Goal: Task Accomplishment & Management: Use online tool/utility

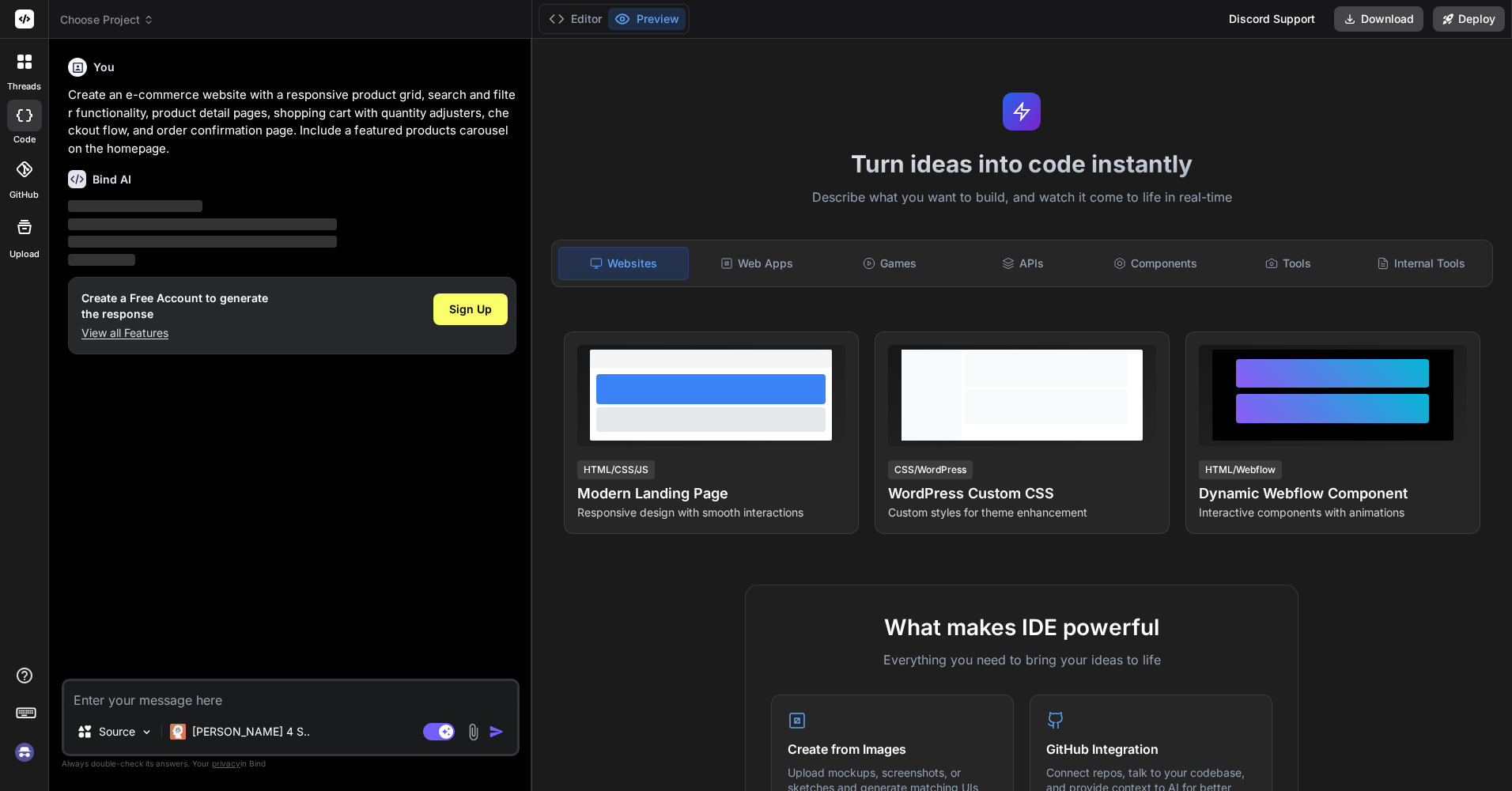
click at [315, 691] on textarea at bounding box center [291, 694] width 453 height 28
paste textarea "make me a full aesthetic website code using html , inline css ,js only of e com…"
type textarea "x"
type textarea "make me a full aesthetic website code using html , inline css ,js only of e com…"
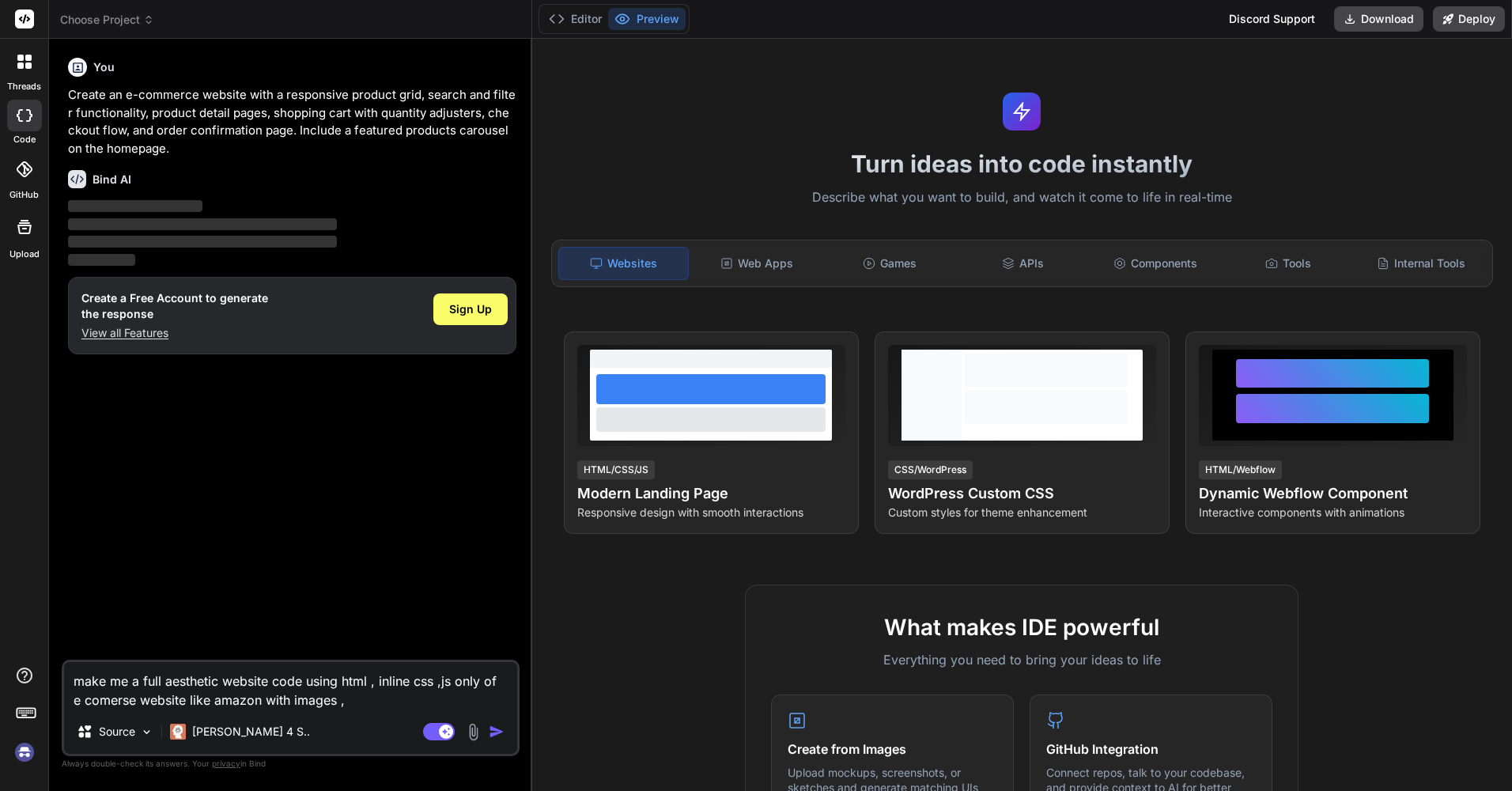
drag, startPoint x: 348, startPoint y: 697, endPoint x: 340, endPoint y: 704, distance: 10.6
click at [340, 704] on textarea "make me a full aesthetic website code using html , inline css ,js only of e com…" at bounding box center [291, 686] width 453 height 48
type textarea "x"
type textarea "make me a full aesthetic website code using html , inline css ,js only of e com…"
click at [376, 701] on textarea "make me a full aesthetic website code using html , inline css ,js only of e com…" at bounding box center [291, 686] width 453 height 48
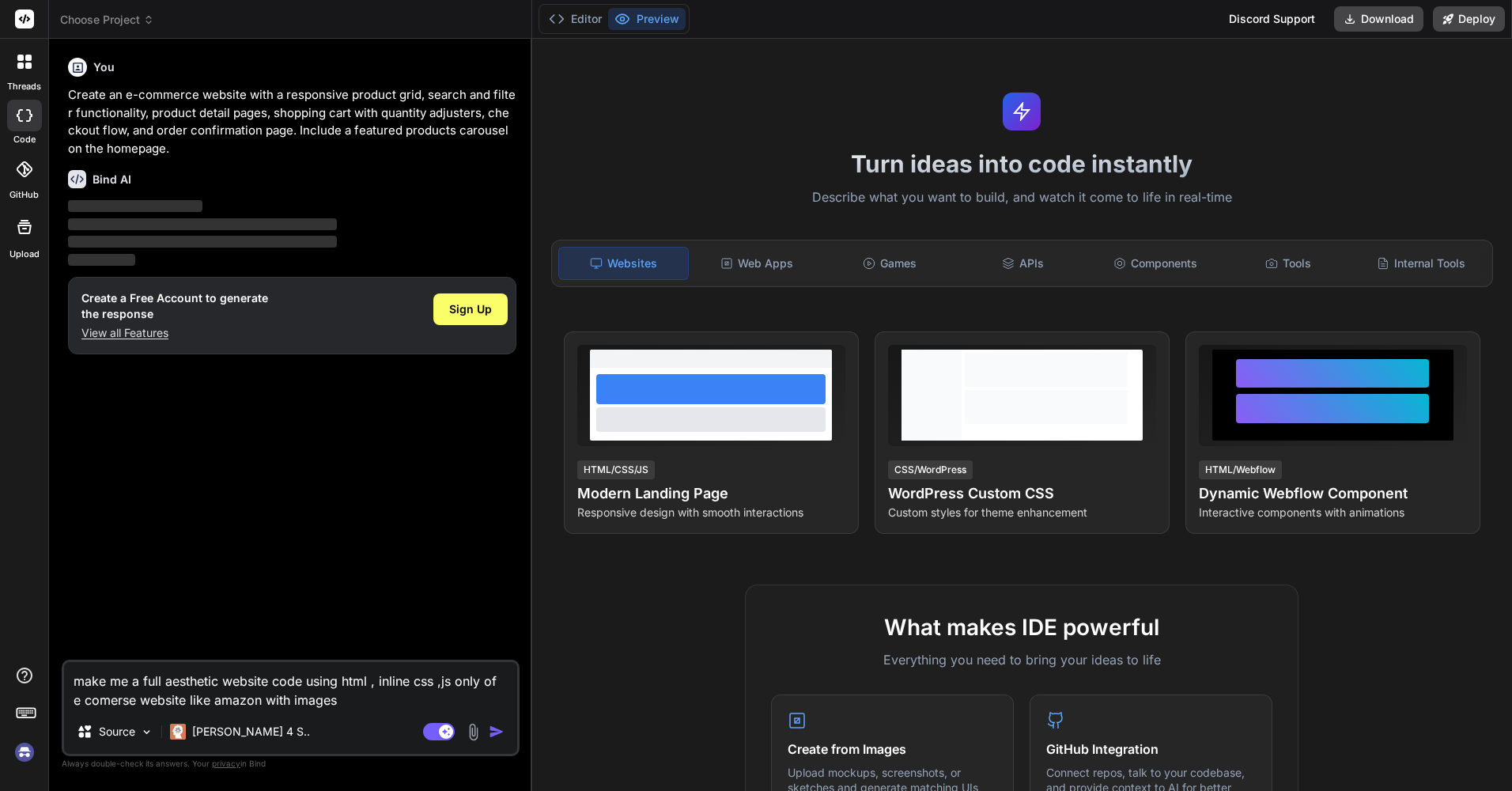
type textarea "x"
type textarea "make me a full aesthetic website code using html , inline css ,js only of e com…"
type textarea "x"
type textarea "make me a full aesthetic website code using html , inline css ,js only of e com…"
type textarea "x"
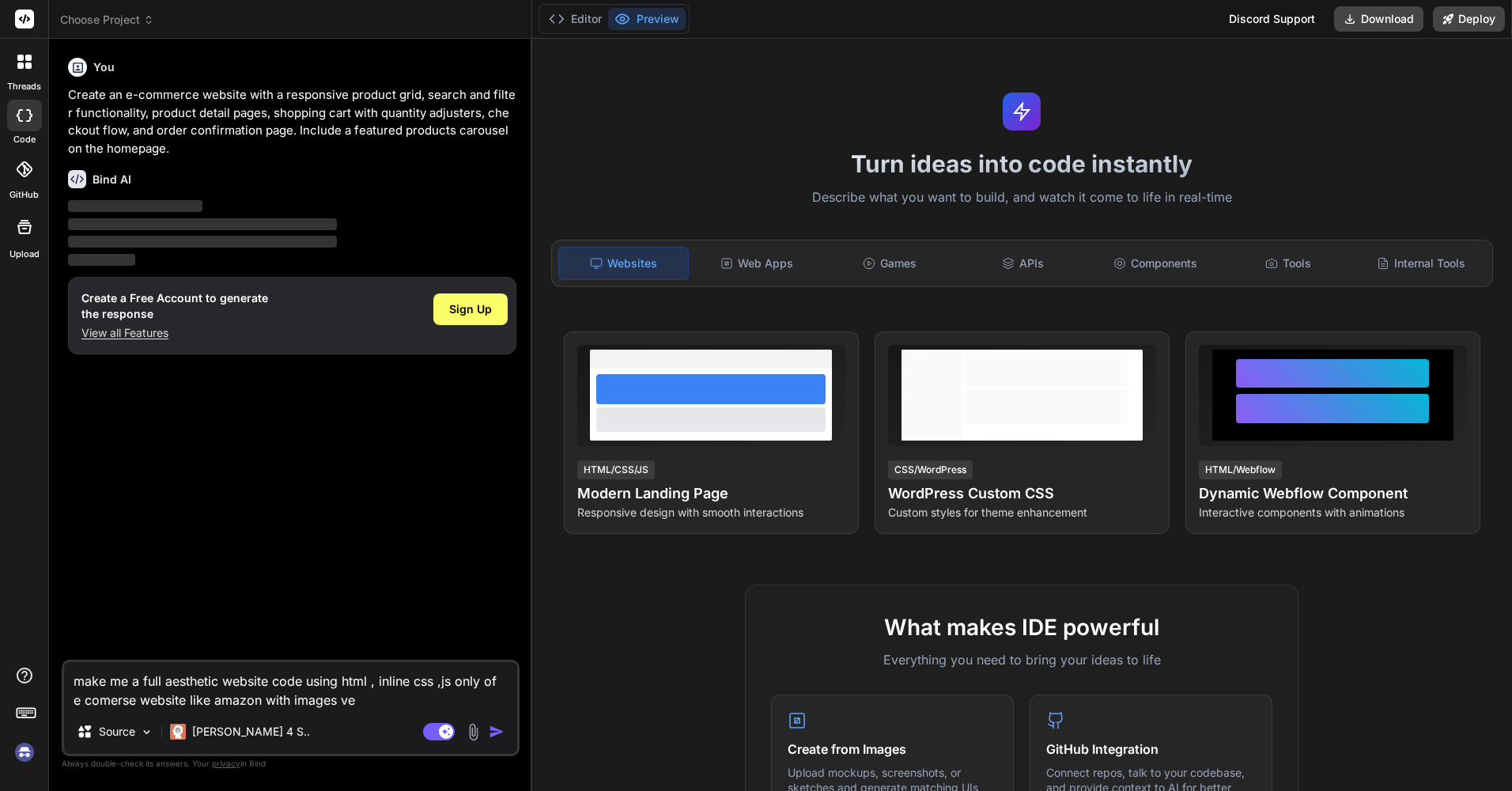
type textarea "make me a full aesthetic website code using html , inline css ,js only of e com…"
type textarea "x"
type textarea "make me a full aesthetic website code using html , inline css ,js only of e com…"
type textarea "x"
type textarea "make me a full aesthetic website code using html , inline css ,js only of e com…"
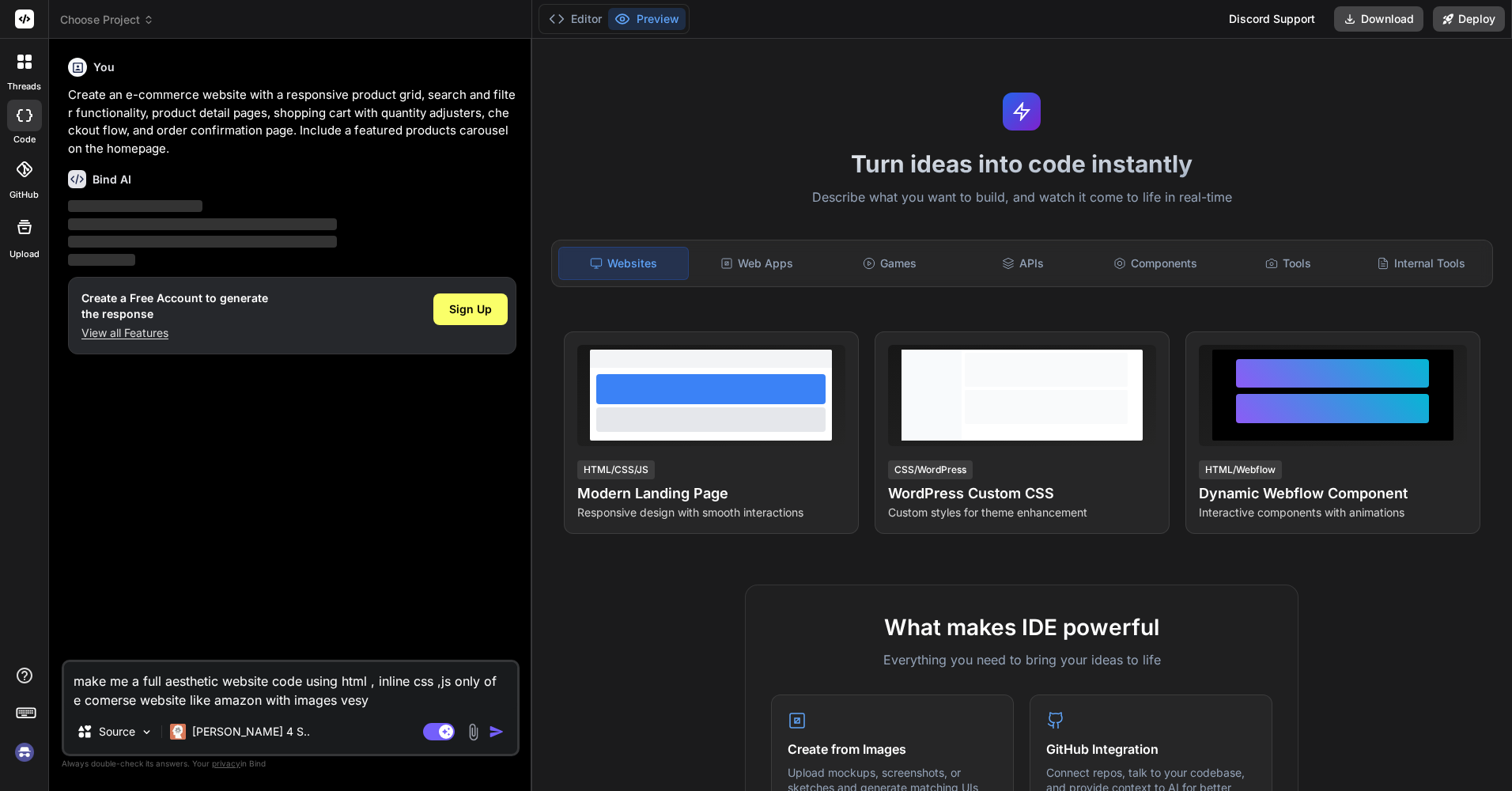
type textarea "x"
type textarea "make me a full aesthetic website code using html , inline css ,js only of e com…"
type textarea "x"
type textarea "make me a full aesthetic website code using html , inline css ,js only of e com…"
type textarea "x"
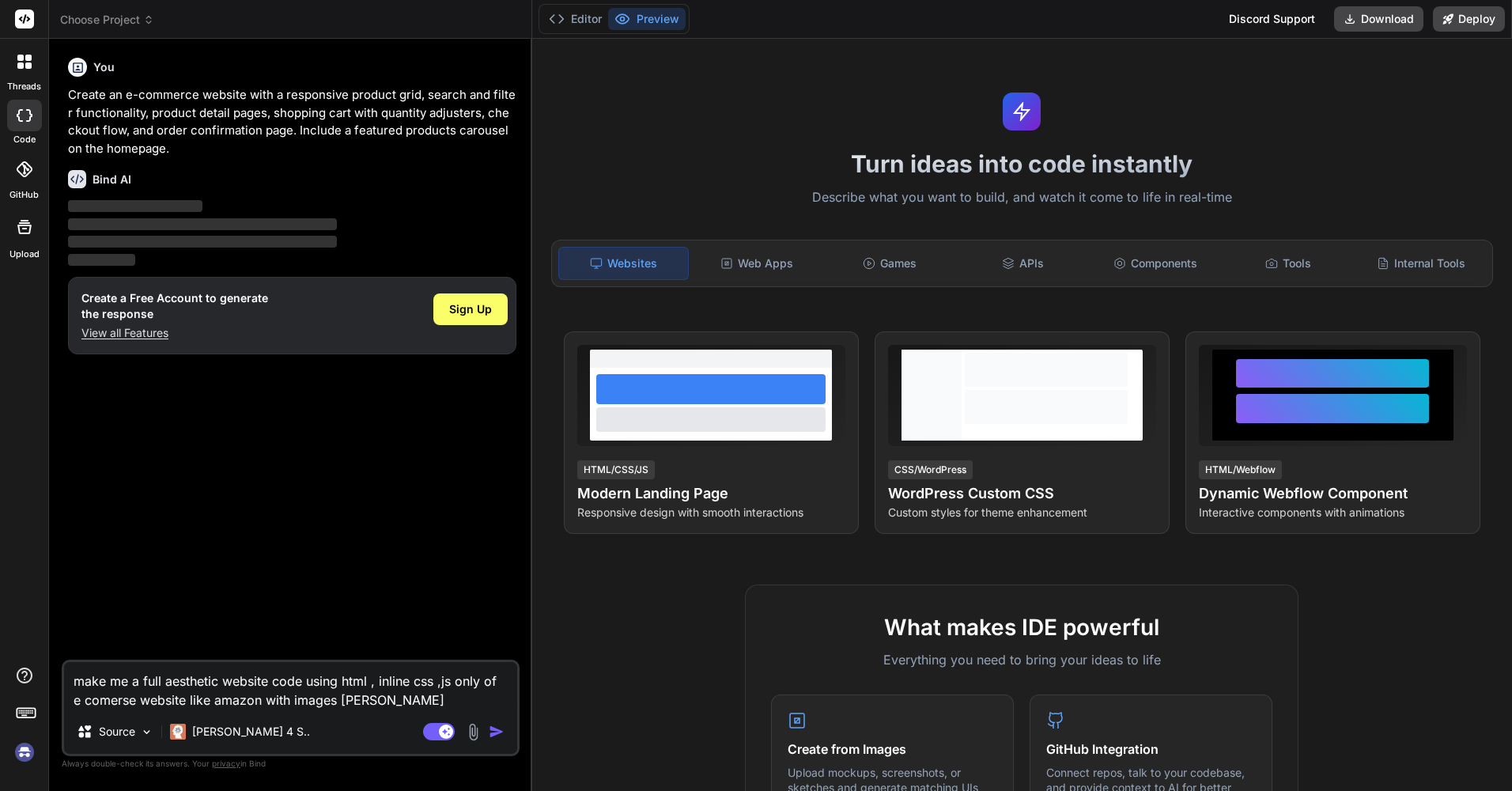
type textarea "make me a full aesthetic website code using html , inline css ,js only of e com…"
type textarea "x"
type textarea "make me a full aesthetic website code using html , inline css ,js only of e com…"
type textarea "x"
type textarea "make me a full aesthetic website code using html , inline css ,js only of e com…"
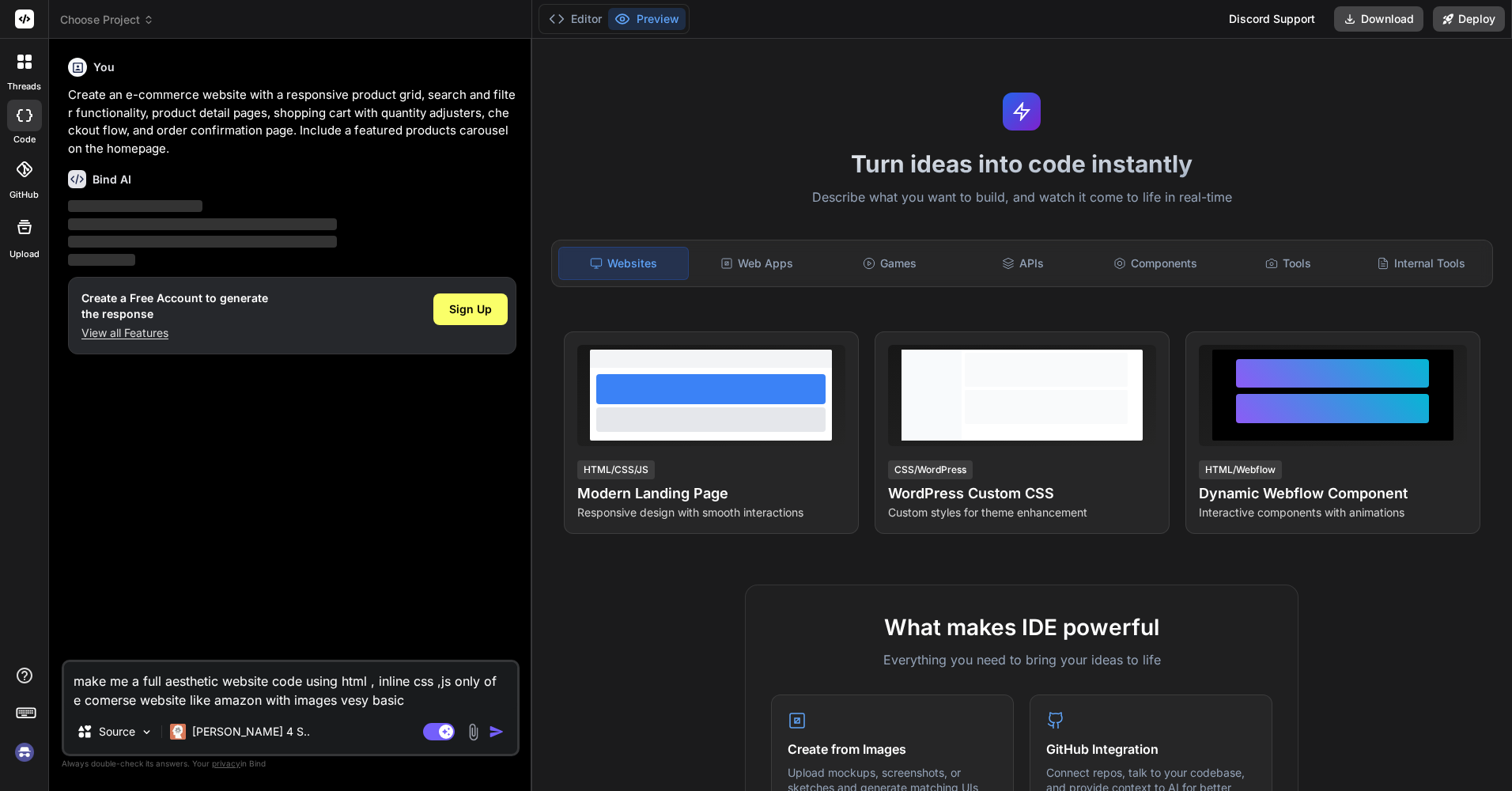
type textarea "x"
type textarea "make me a full aesthetic website code using html , inline css ,js only of e com…"
type textarea "x"
type textarea "make me a full aesthetic website code using html , inline css ,js only of e com…"
type textarea "x"
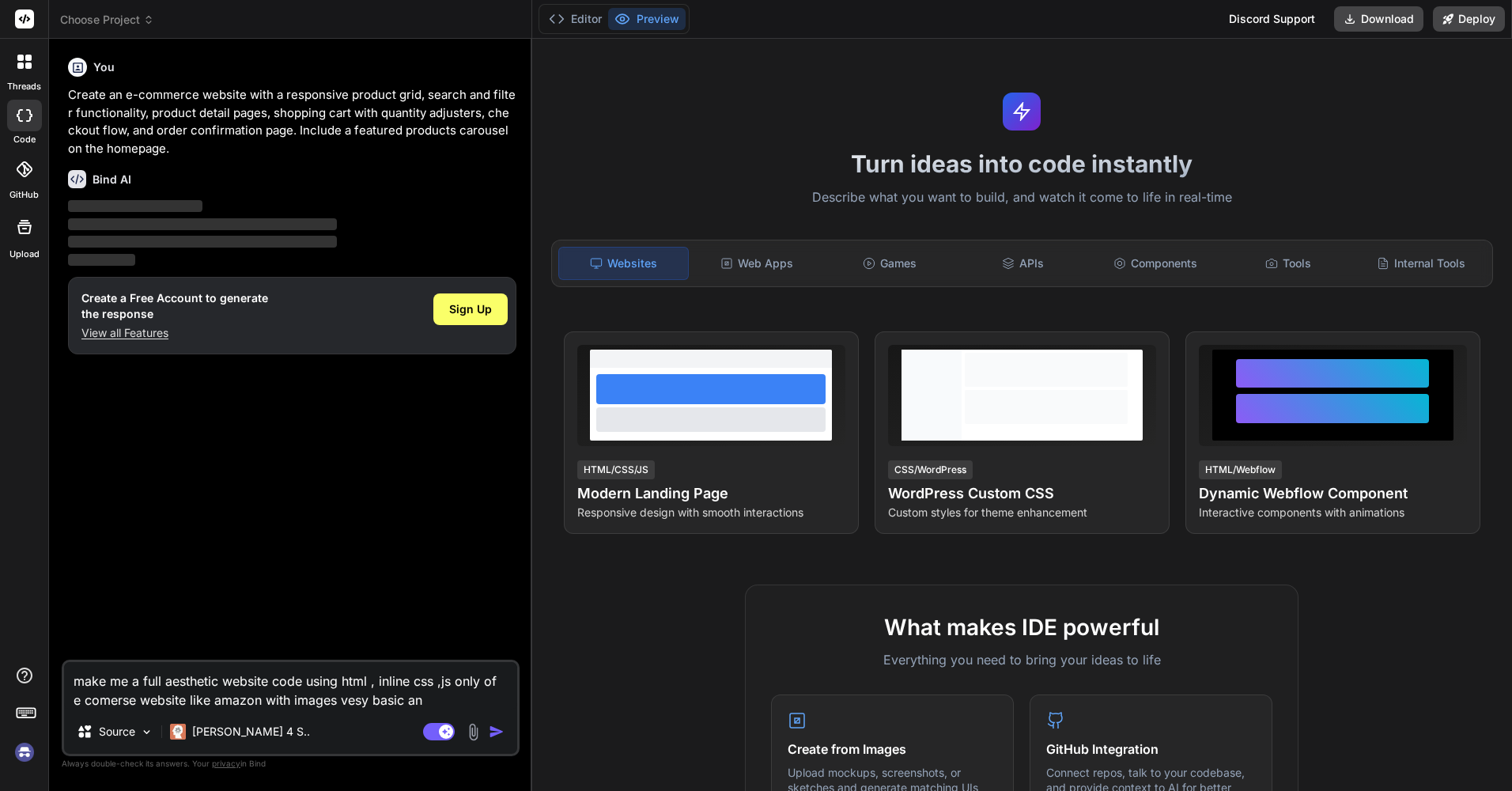
type textarea "make me a full aesthetic website code using html , inline css ,js only of e com…"
type textarea "x"
type textarea "make me a full aesthetic website code using html , inline css ,js only of e com…"
type textarea "x"
type textarea "make me a full aesthetic website code using html , inline css ,js only of e com…"
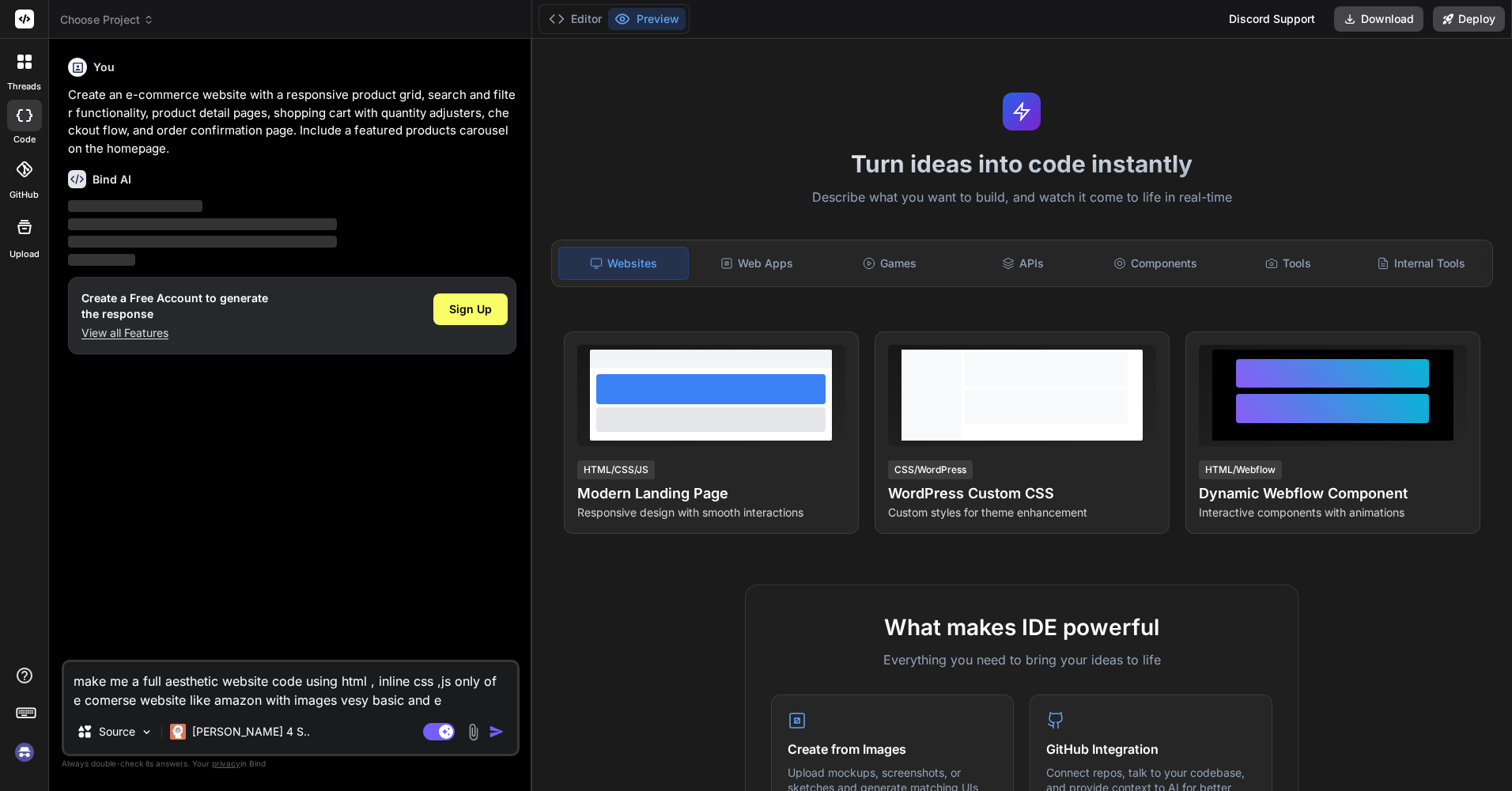
type textarea "x"
type textarea "make me a full aesthetic website code using html , inline css ,js only of e com…"
type textarea "x"
type textarea "make me a full aesthetic website code using html , inline css ,js only of e com…"
type textarea "x"
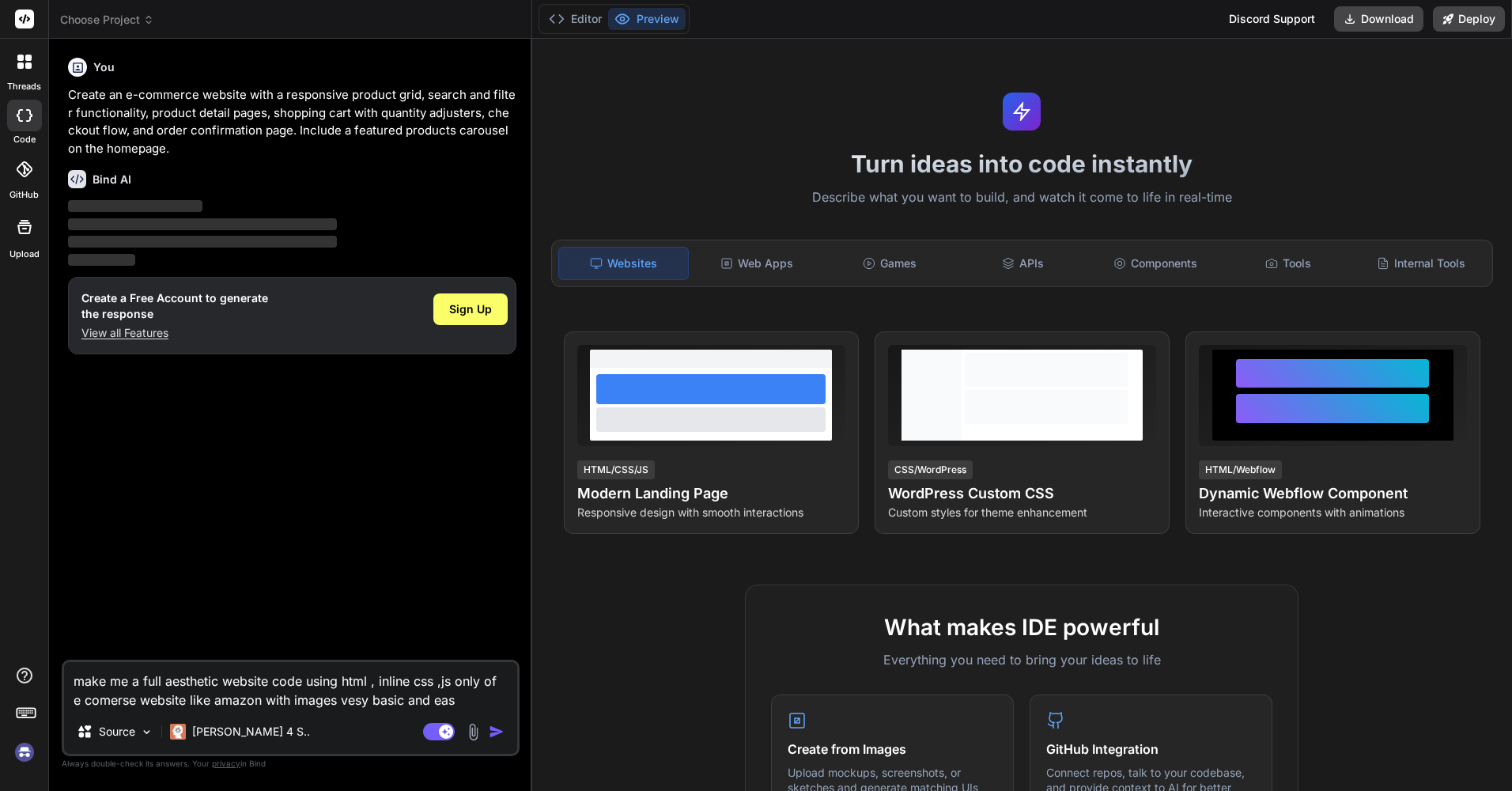
type textarea "make me a full aesthetic website code using html , inline css ,js only of e com…"
type textarea "x"
type textarea "make me a full aesthetic website code using html , inline css ,js only of e com…"
type textarea "x"
type textarea "make me a full aesthetic website code using html , inline css ,js only of e com…"
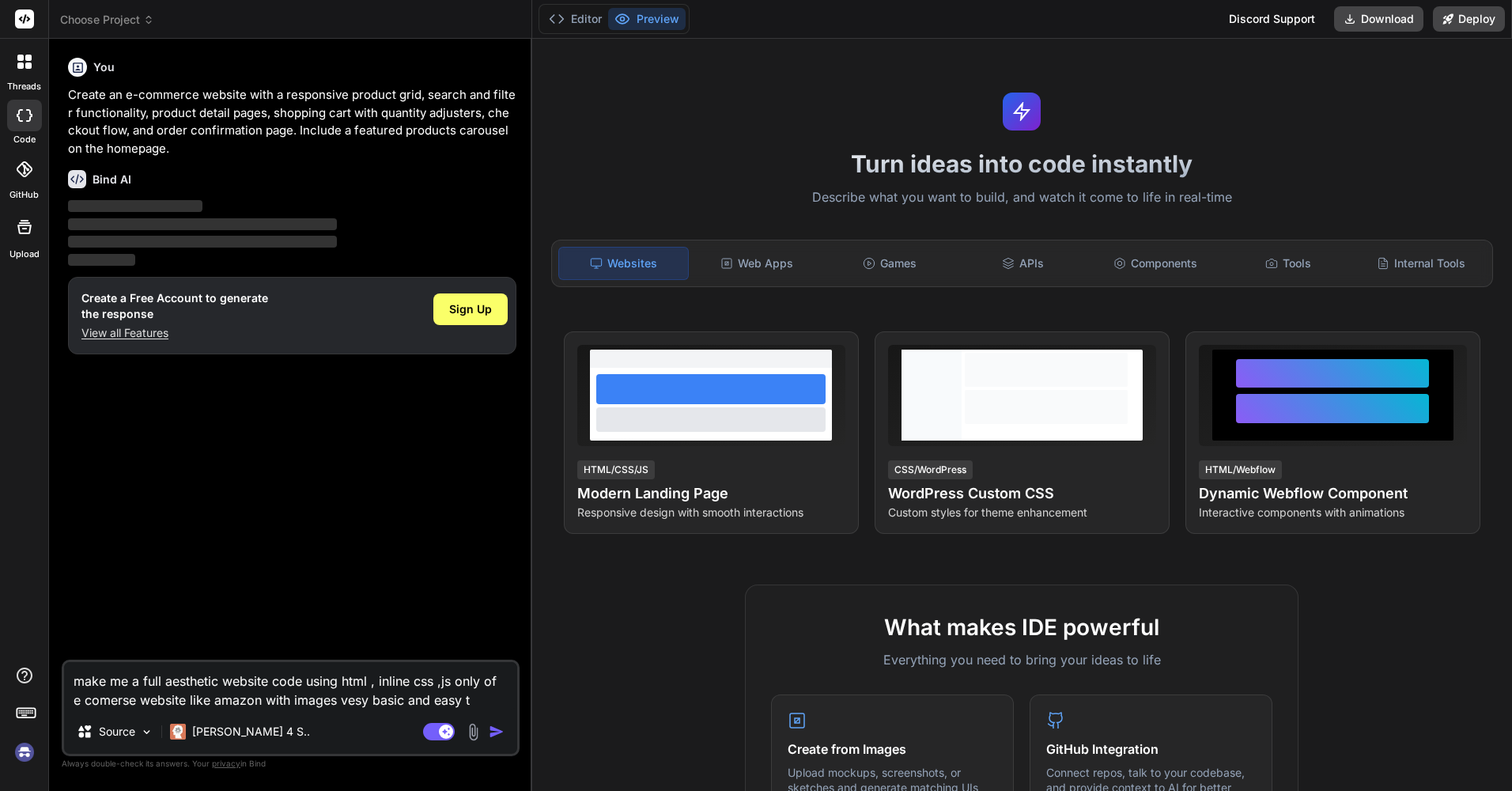
type textarea "x"
type textarea "make me a full aesthetic website code using html , inline css ,js only of e com…"
type textarea "x"
type textarea "make me a full aesthetic website code using html , inline css ,js only of e com…"
type textarea "x"
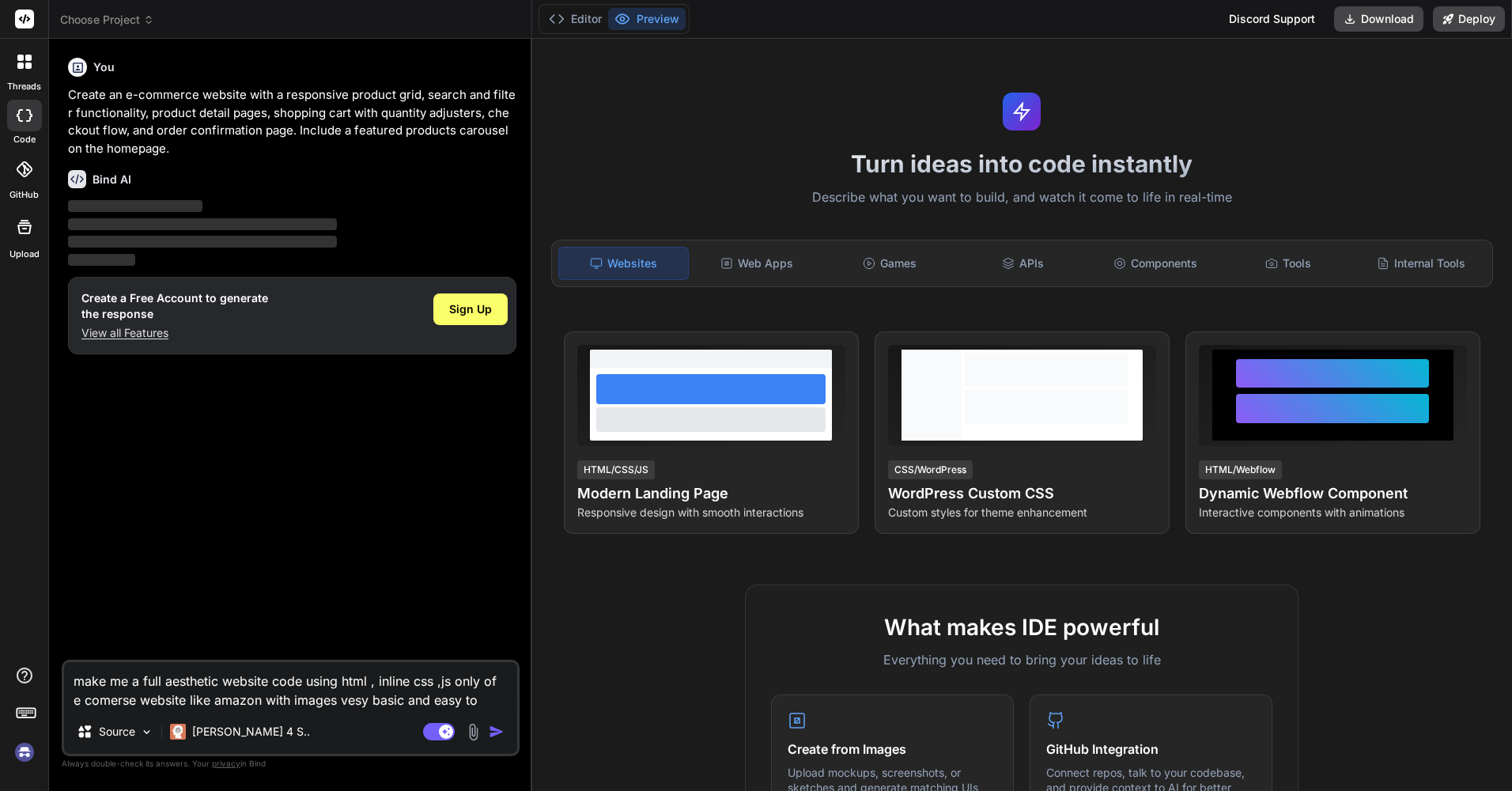
type textarea "make me a full aesthetic website code using html , inline css ,js only of e com…"
type textarea "x"
type textarea "make me a full aesthetic website code using html , inline css ,js only of e com…"
type textarea "x"
type textarea "make me a full aesthetic website code using html , inline css ,js only of e com…"
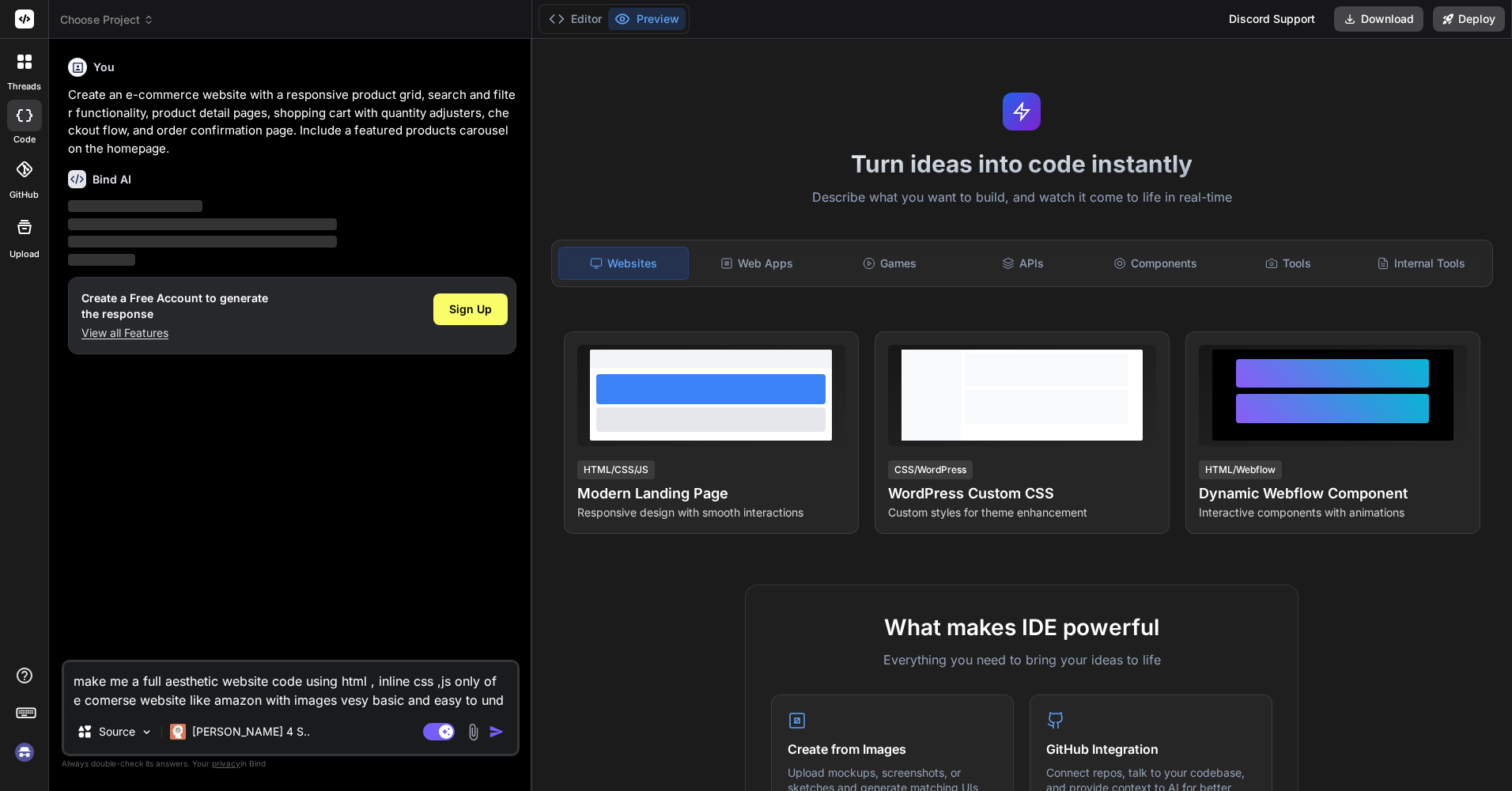
type textarea "x"
type textarea "make me a full aesthetic website code using html , inline css ,js only of e com…"
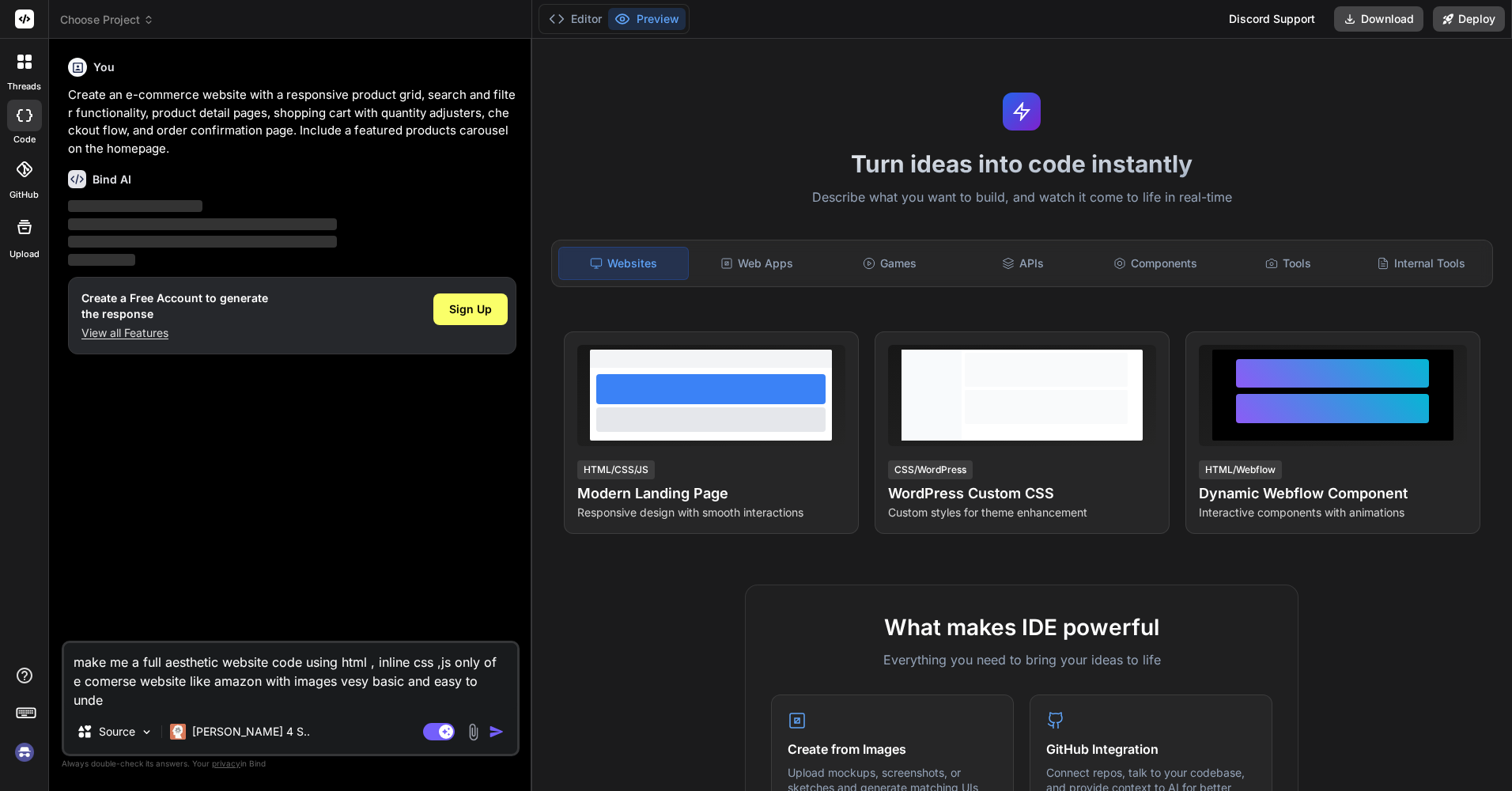
type textarea "x"
type textarea "make me a full aesthetic website code using html , inline css ,js only of e com…"
type textarea "x"
type textarea "make me a full aesthetic website code using html , inline css ,js only of e com…"
type textarea "x"
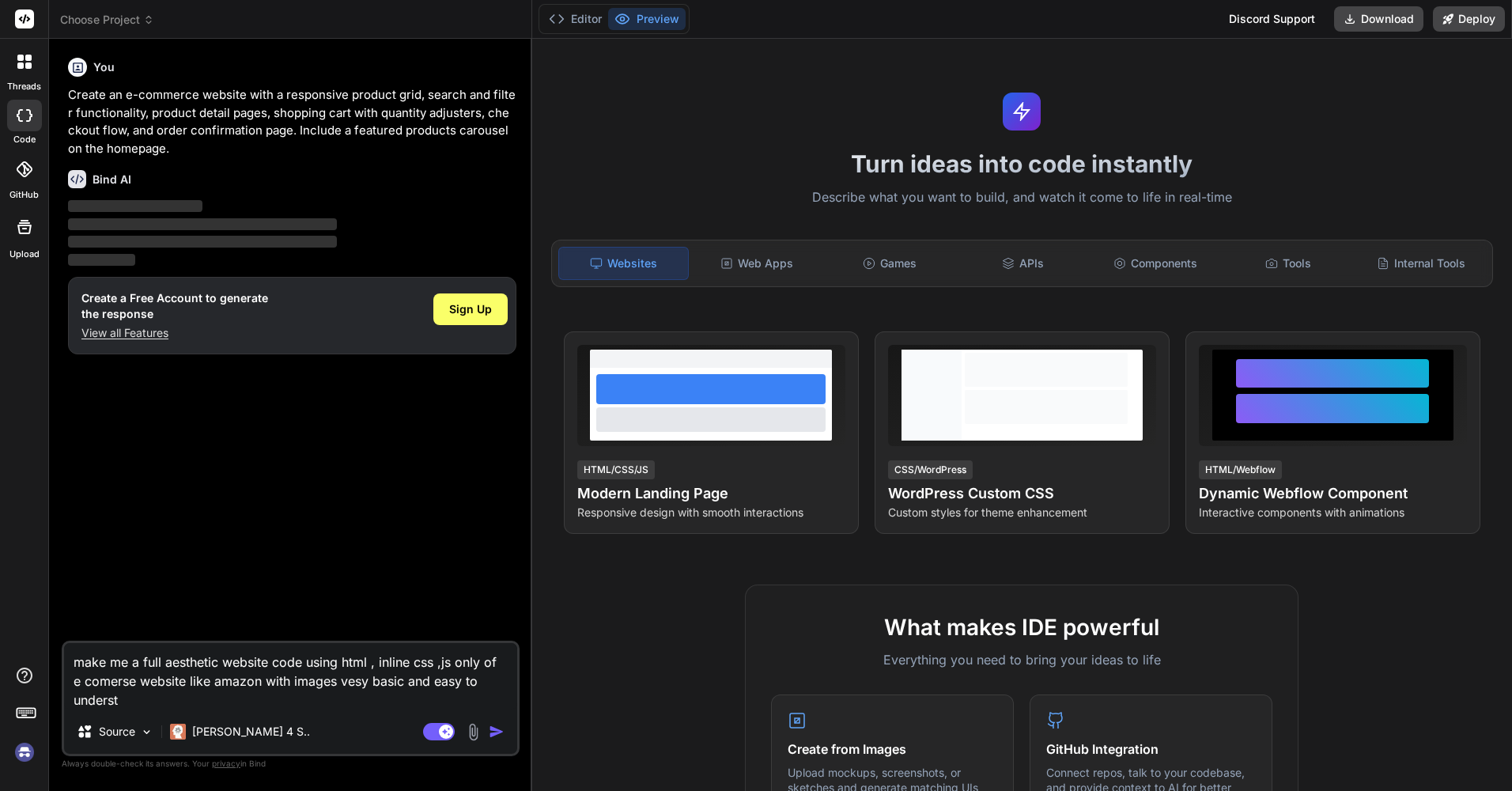
type textarea "make me a full aesthetic website code using html , inline css ,js only of e com…"
type textarea "x"
type textarea "make me a full aesthetic website code using html , inline css ,js only of e com…"
type textarea "x"
type textarea "make me a full aesthetic website code using html , inline css ,js only of e com…"
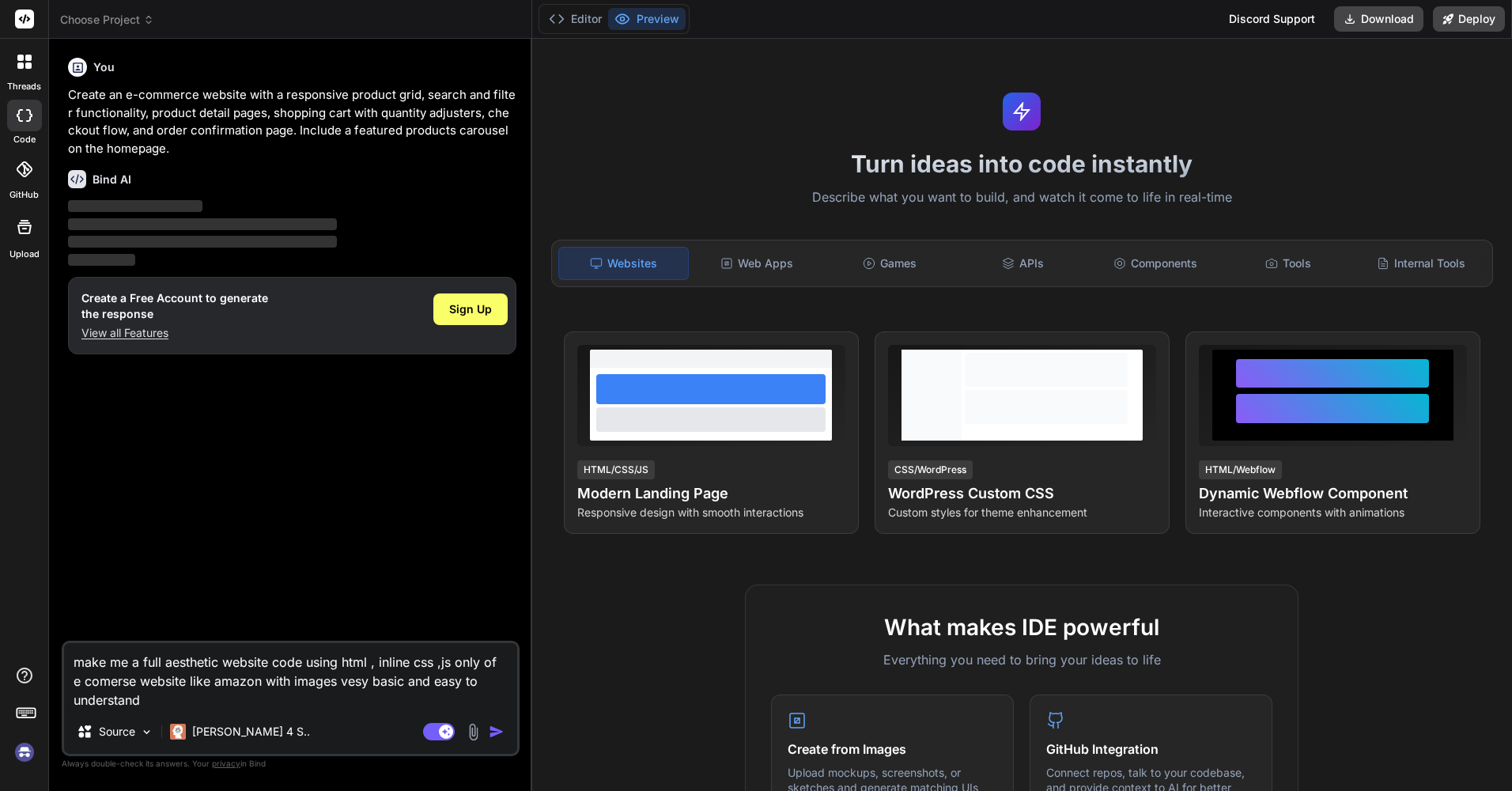
type textarea "x"
type textarea "make me a full aesthetic website code using html , inline css ,js only of e com…"
type textarea "x"
type textarea "make me a full aesthetic website code using html , inline css ,js only of e com…"
type textarea "x"
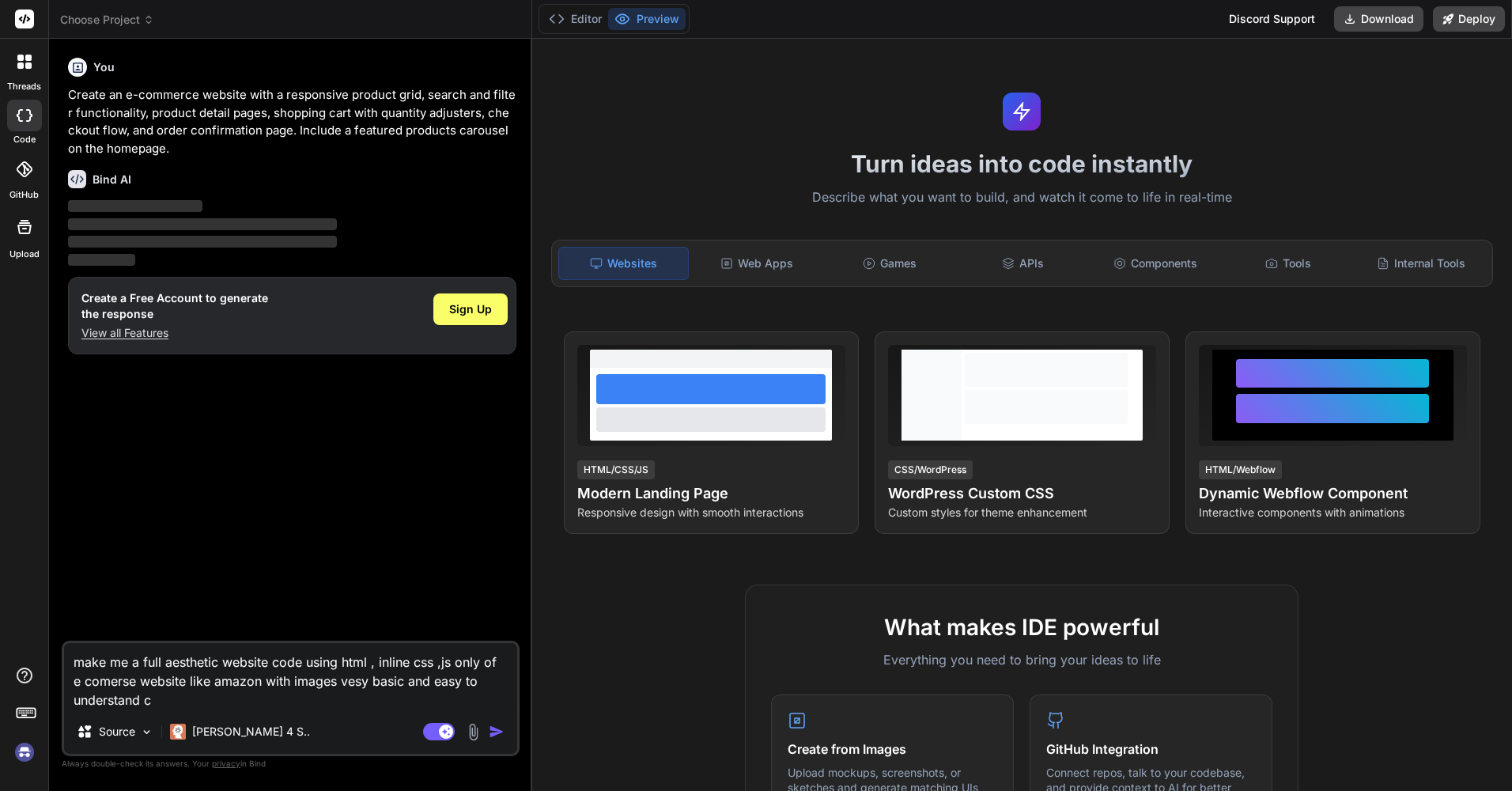
type textarea "make me a full aesthetic website code using html , inline css ,js only of e com…"
type textarea "x"
type textarea "make me a full aesthetic website code using html , inline css ,js only of e com…"
type textarea "x"
type textarea "make me a full aesthetic website code using html , inline css ,js only of e com…"
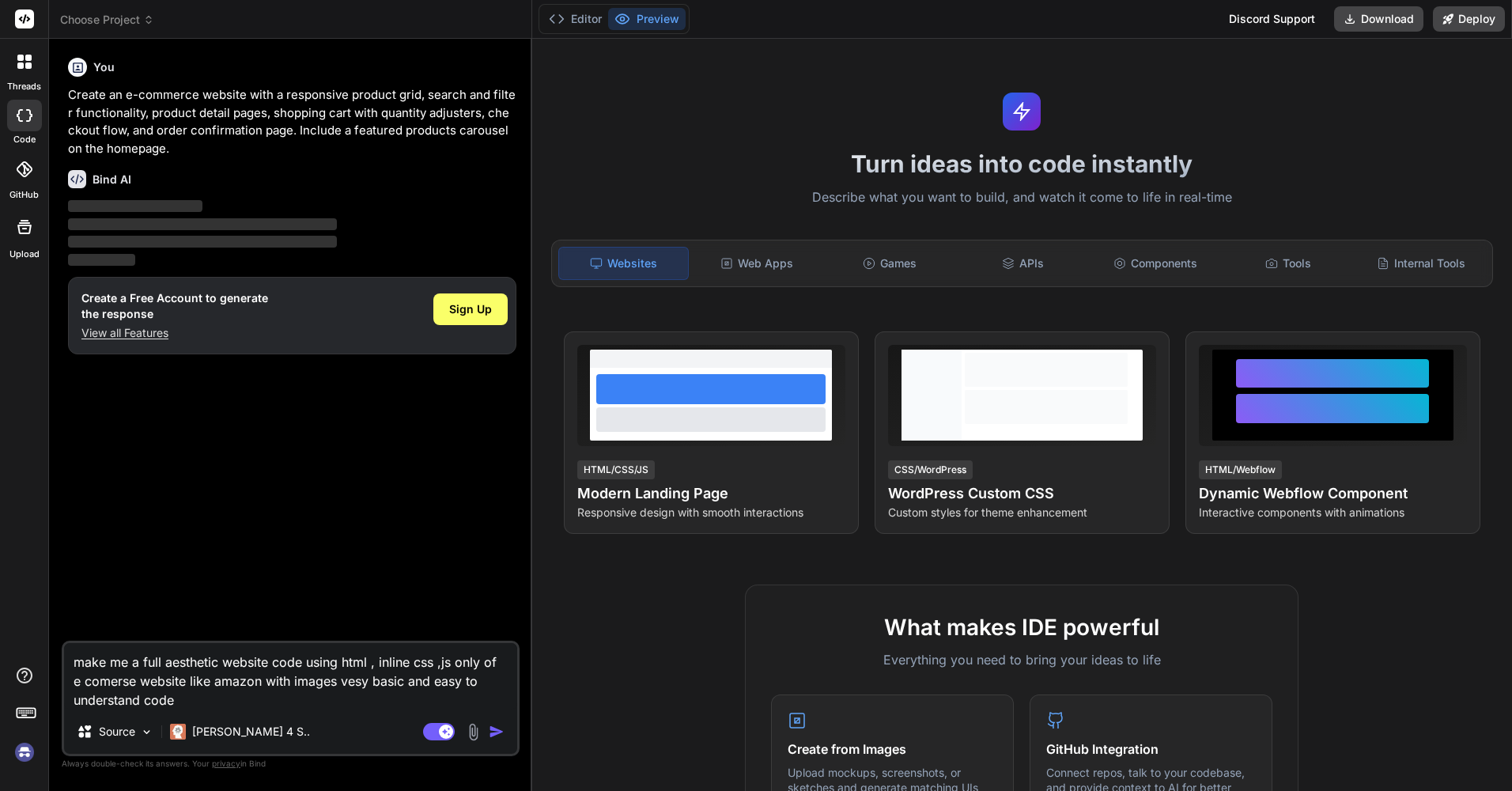
type textarea "x"
type textarea "make me a full aesthetic website code using html , inline css ,js only of e com…"
type textarea "x"
type textarea "make me a full aesthetic website code using html , inline css ,js only of e com…"
type textarea "x"
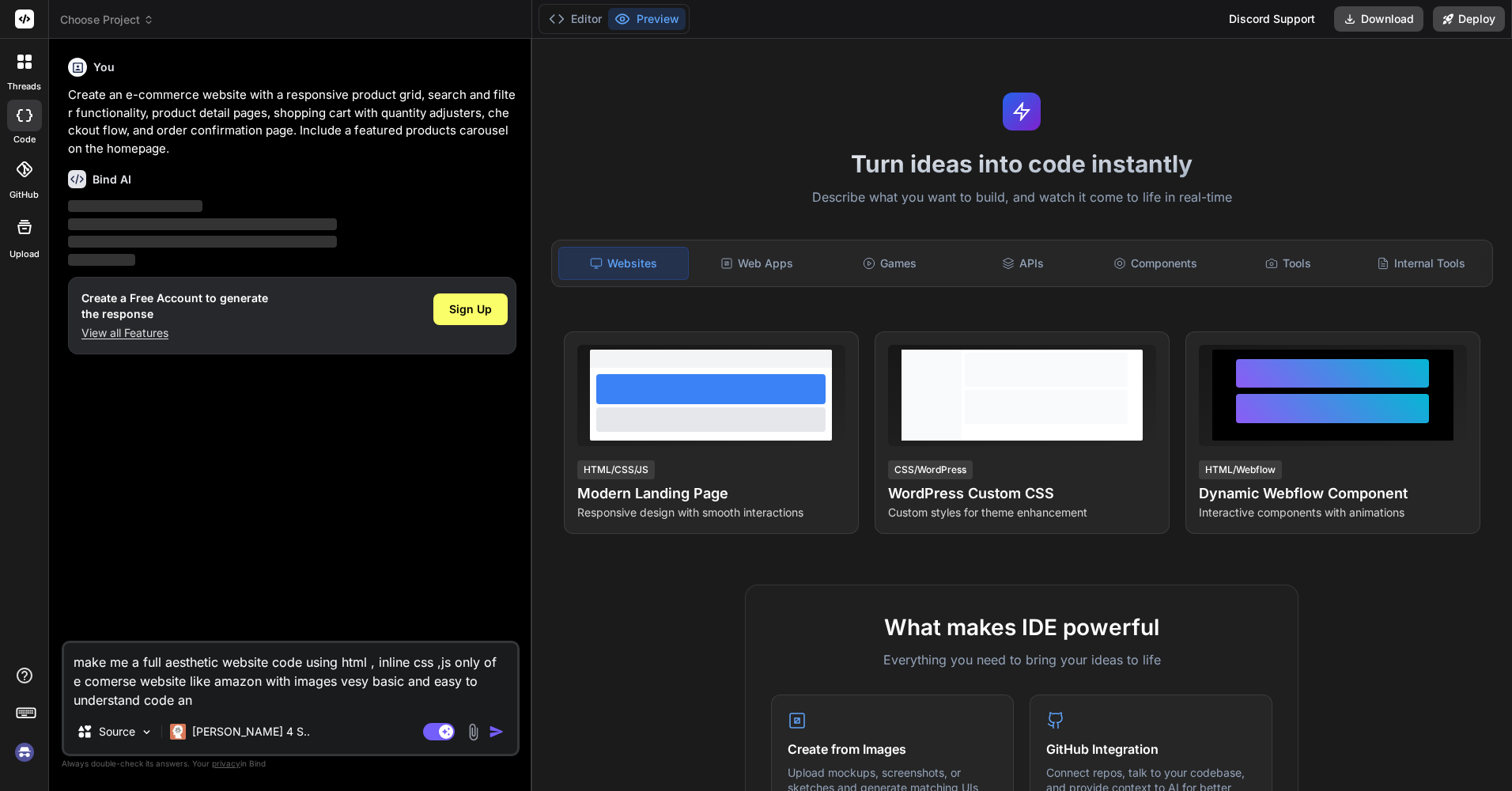
type textarea "make me a full aesthetic website code using html , inline css ,js only of e com…"
type textarea "x"
type textarea "make me a full aesthetic website code using html , inline css ,js only of e com…"
type textarea "x"
type textarea "make me a full aesthetic website code using html , inline css ,js only of e com…"
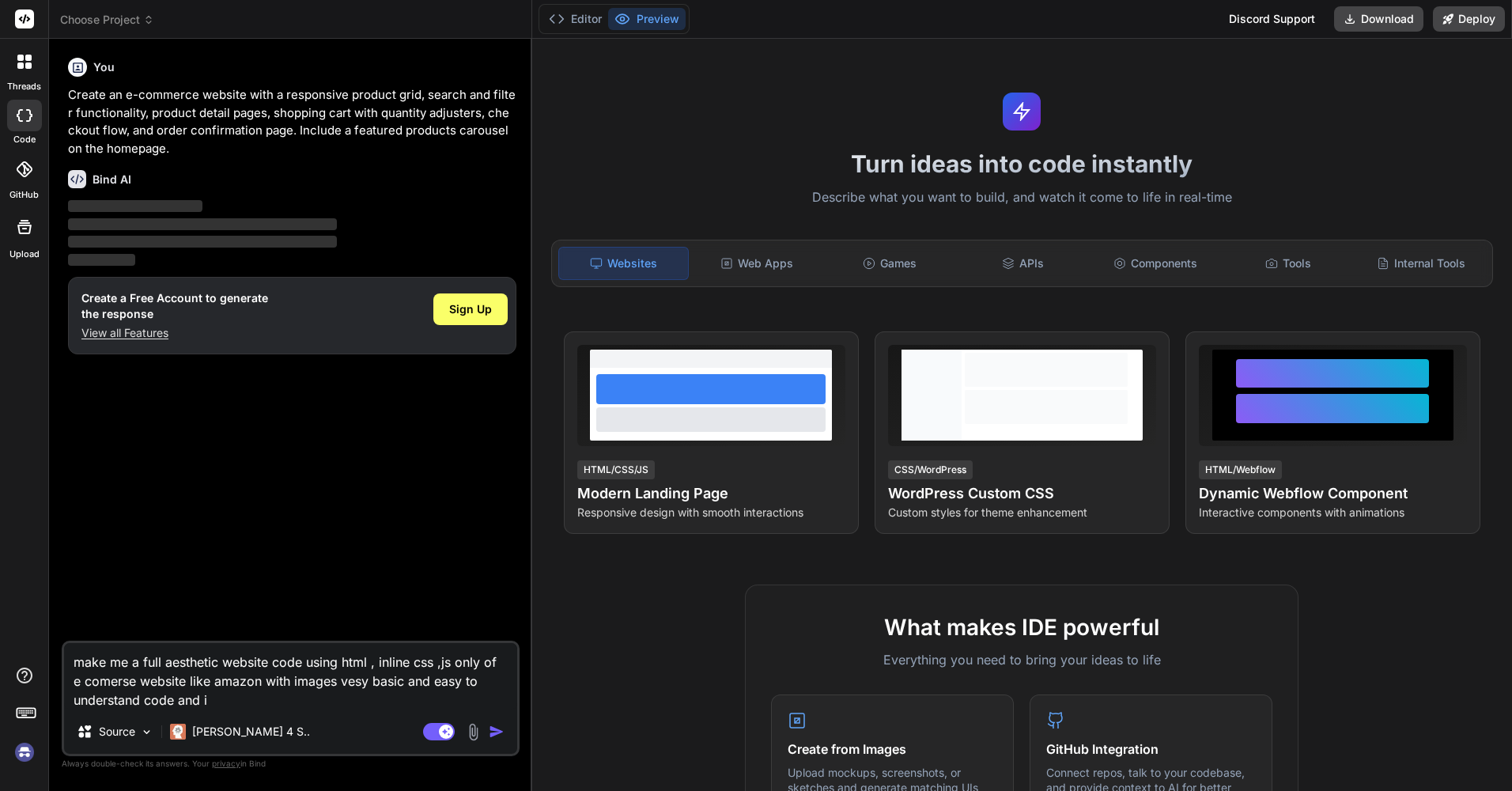
type textarea "x"
type textarea "make me a full aesthetic website code using html , inline css ,js only of e com…"
type textarea "x"
type textarea "make me a full aesthetic website code using html , inline css ,js only of e com…"
type textarea "x"
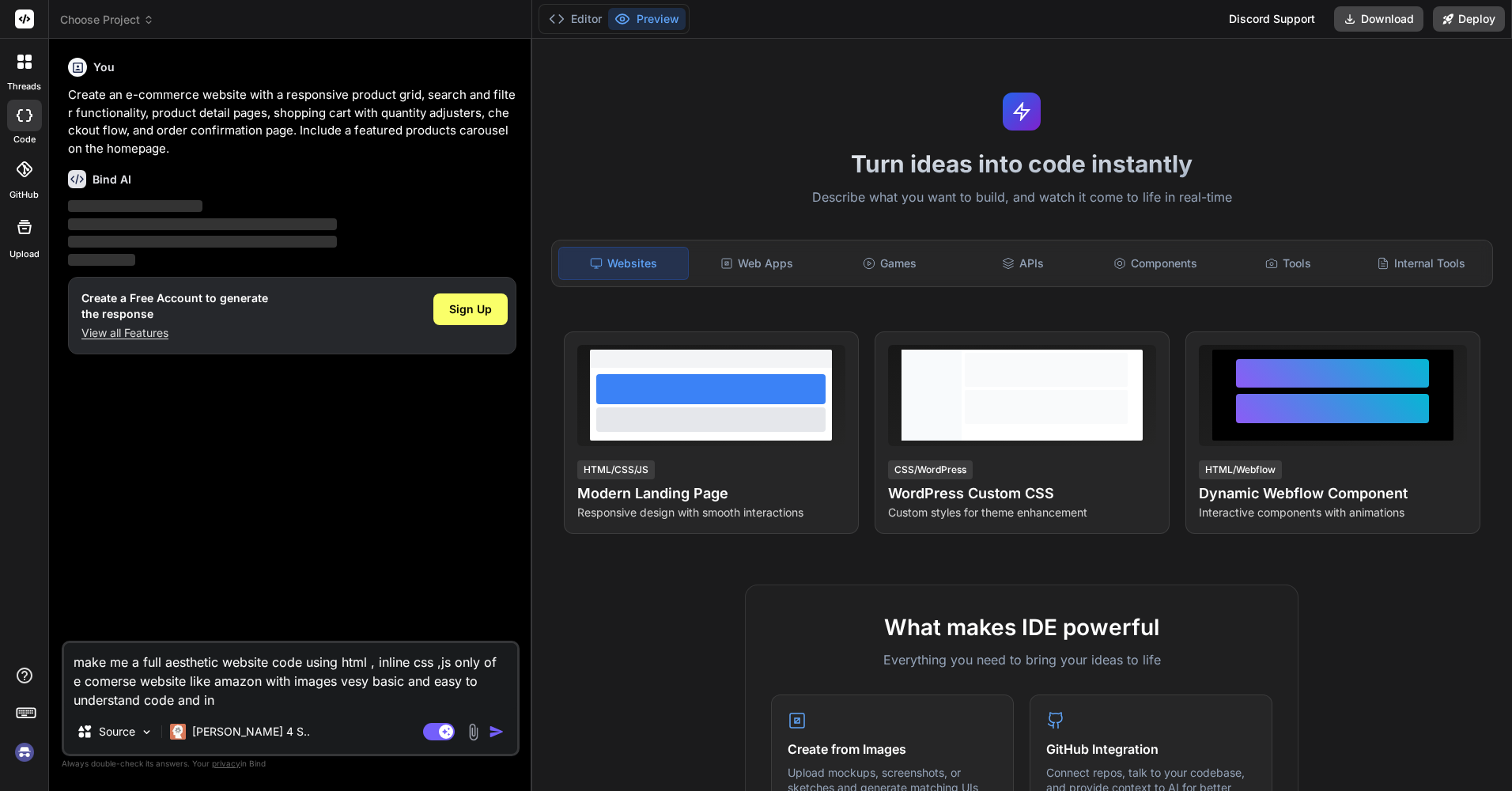
type textarea "make me a full aesthetic website code using html , inline css ,js only of e com…"
type textarea "x"
type textarea "make me a full aesthetic website code using html , inline css ,js only of e com…"
type textarea "x"
type textarea "make me a full aesthetic website code using html , inline css ,js only of e com…"
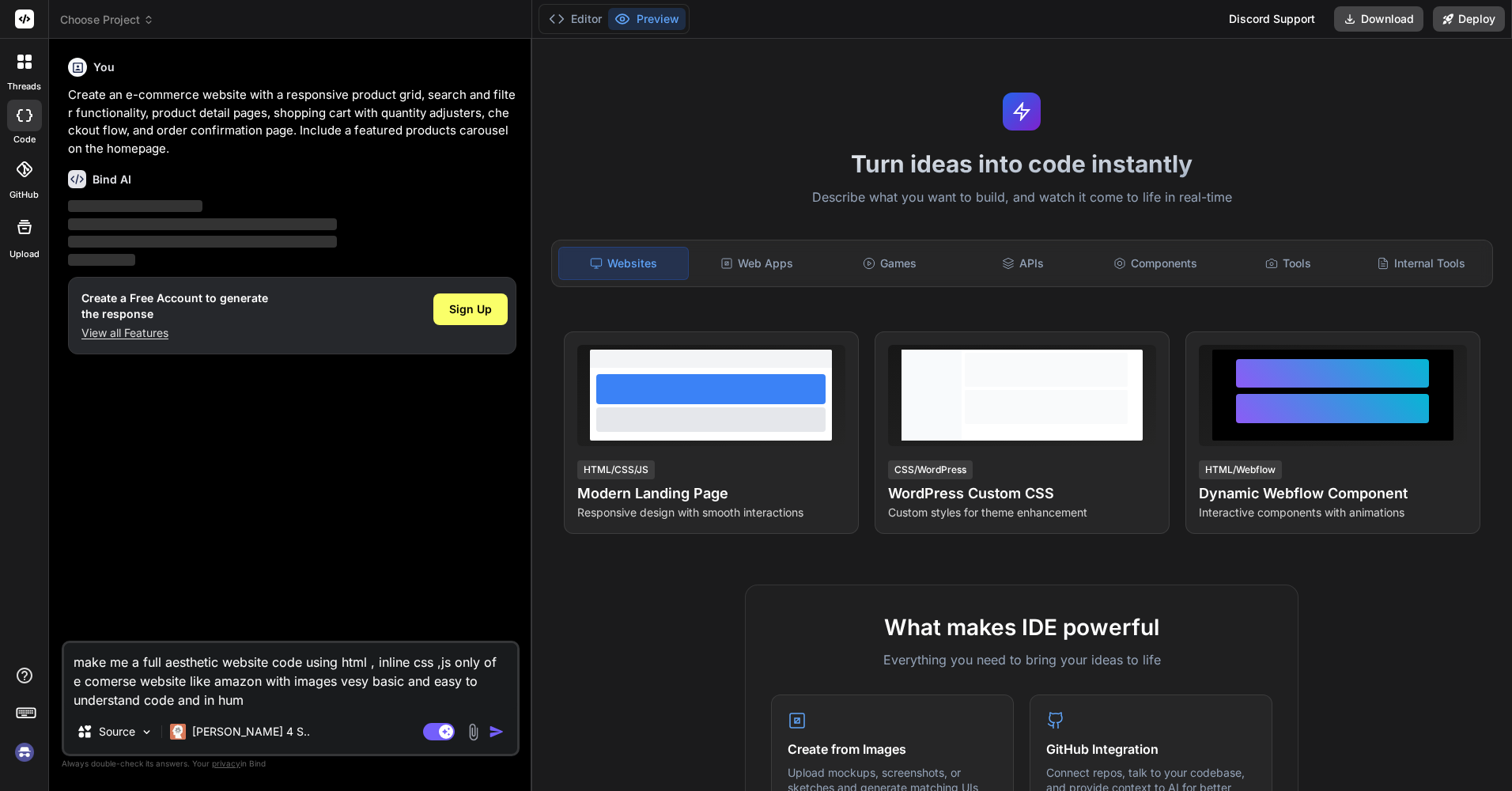
type textarea "x"
type textarea "make me a full aesthetic website code using html , inline css ,js only of e com…"
type textarea "x"
type textarea "make me a full aesthetic website code using html , inline css ,js only of e com…"
type textarea "x"
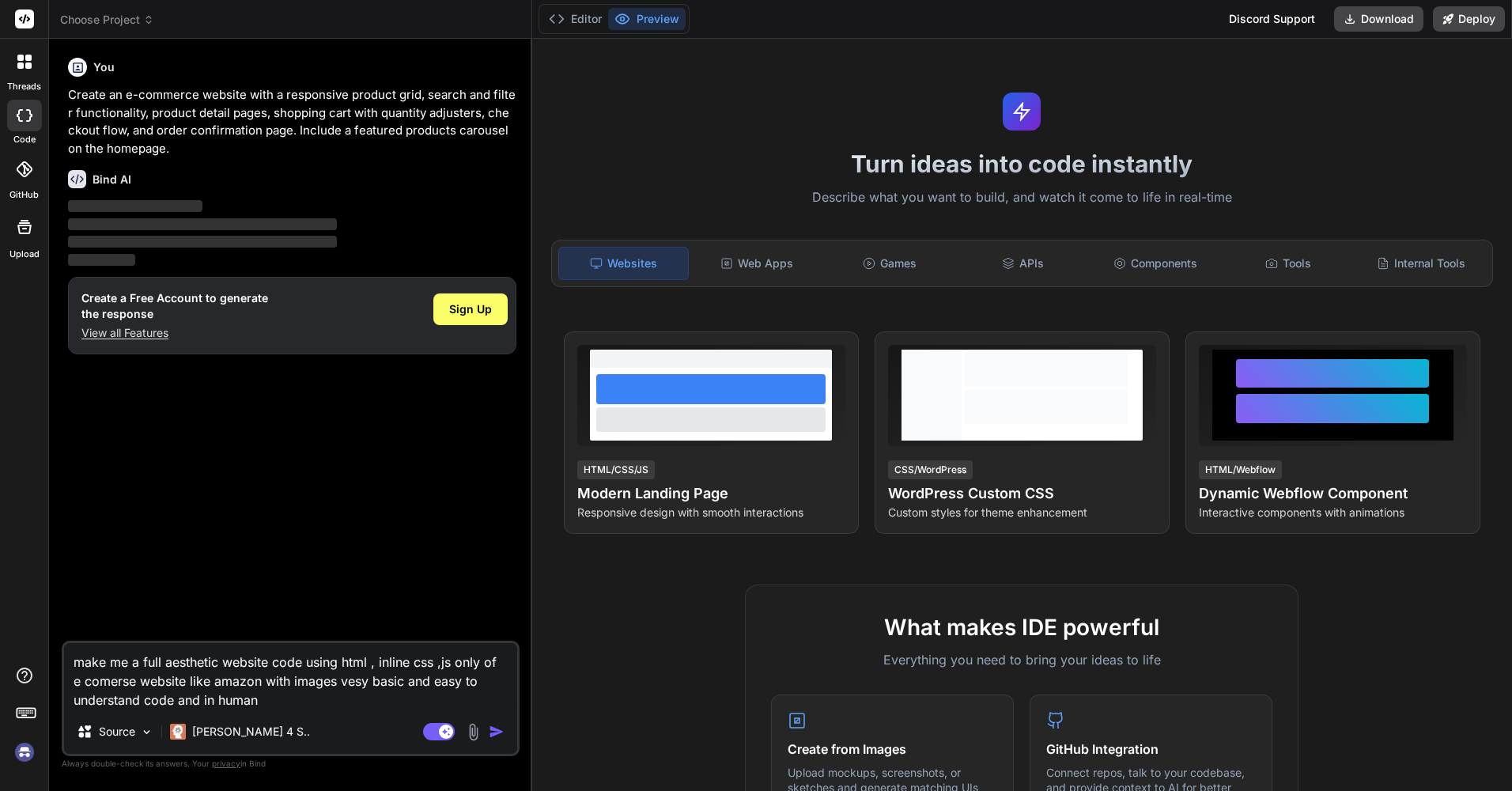
type textarea "make me a full aesthetic website code using html , inline css ,js only of e com…"
type textarea "x"
type textarea "make me a full aesthetic website code using html , inline css ,js only of e com…"
type textarea "x"
type textarea "make me a full aesthetic website code using html , inline css ,js only of e com…"
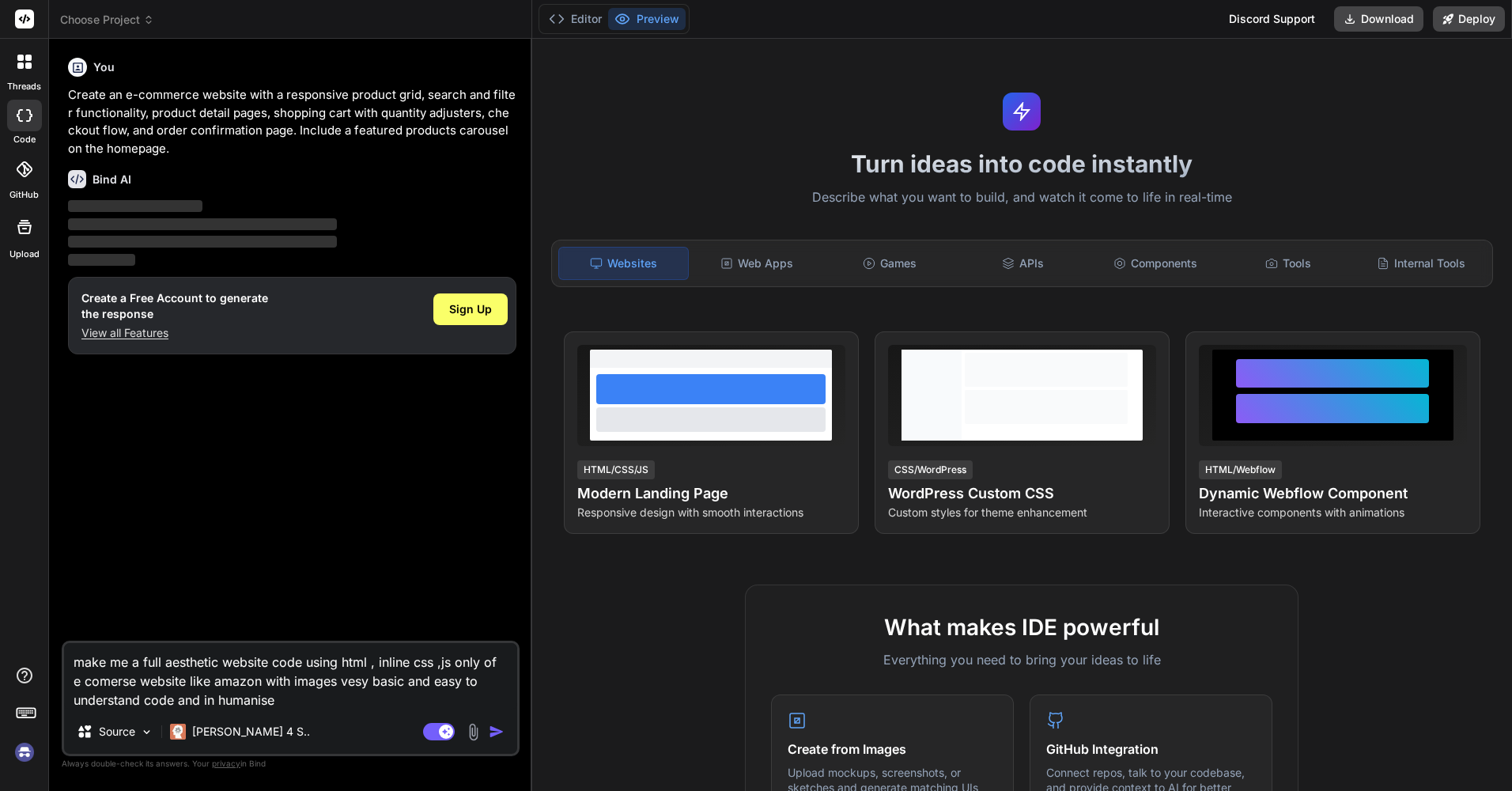
type textarea "x"
type textarea "make me a full aesthetic website code using html , inline css ,js only of e com…"
type textarea "x"
type textarea "make me a full aesthetic website code using html , inline css ,js only of e com…"
type textarea "x"
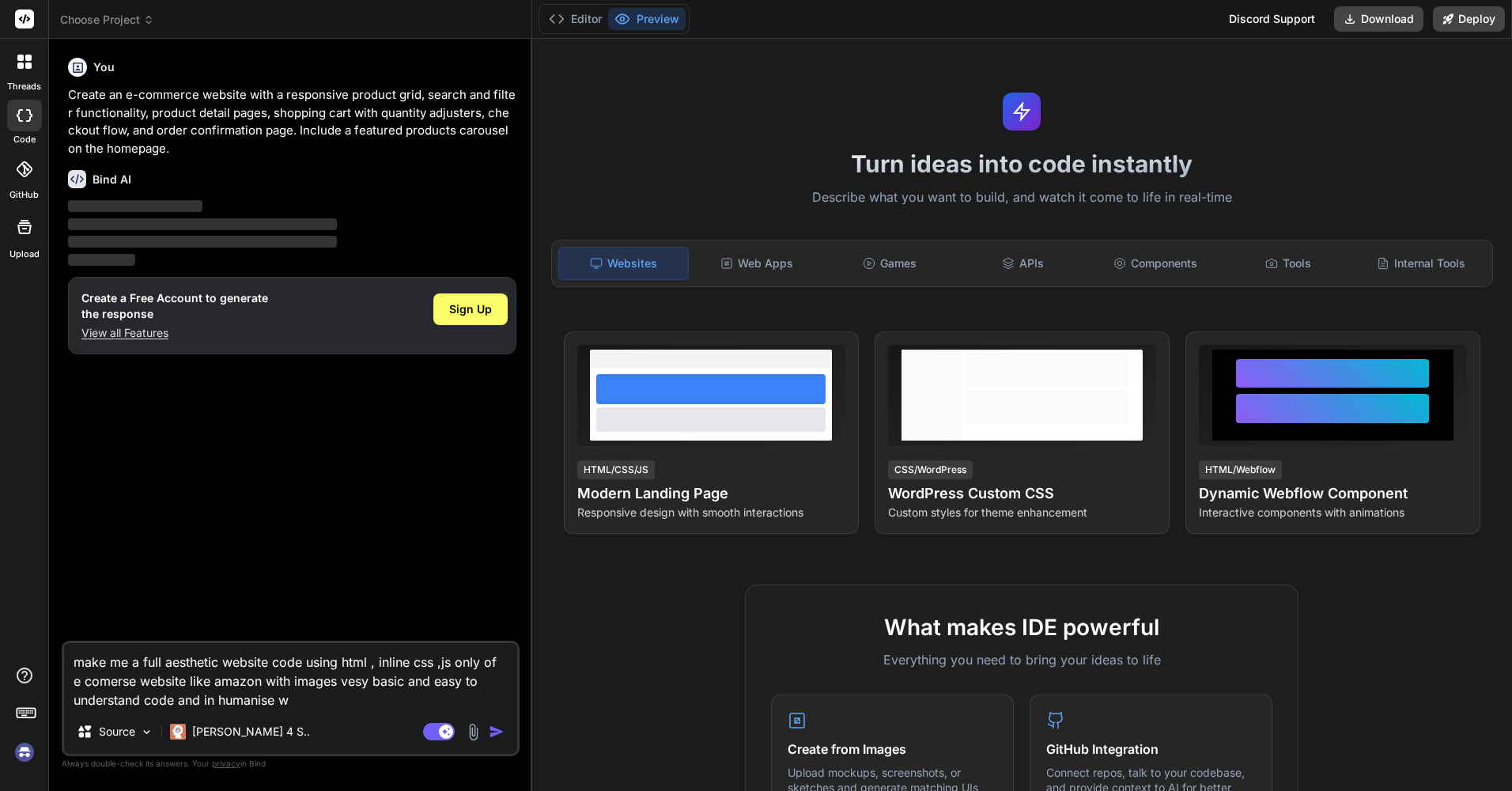
type textarea "make me a full aesthetic website code using html , inline css ,js only of e com…"
type textarea "x"
type textarea "make me a full aesthetic website code using html , inline css ,js only of e com…"
type textarea "x"
type textarea "make me a full aesthetic website code using html , inline css ,js only of e com…"
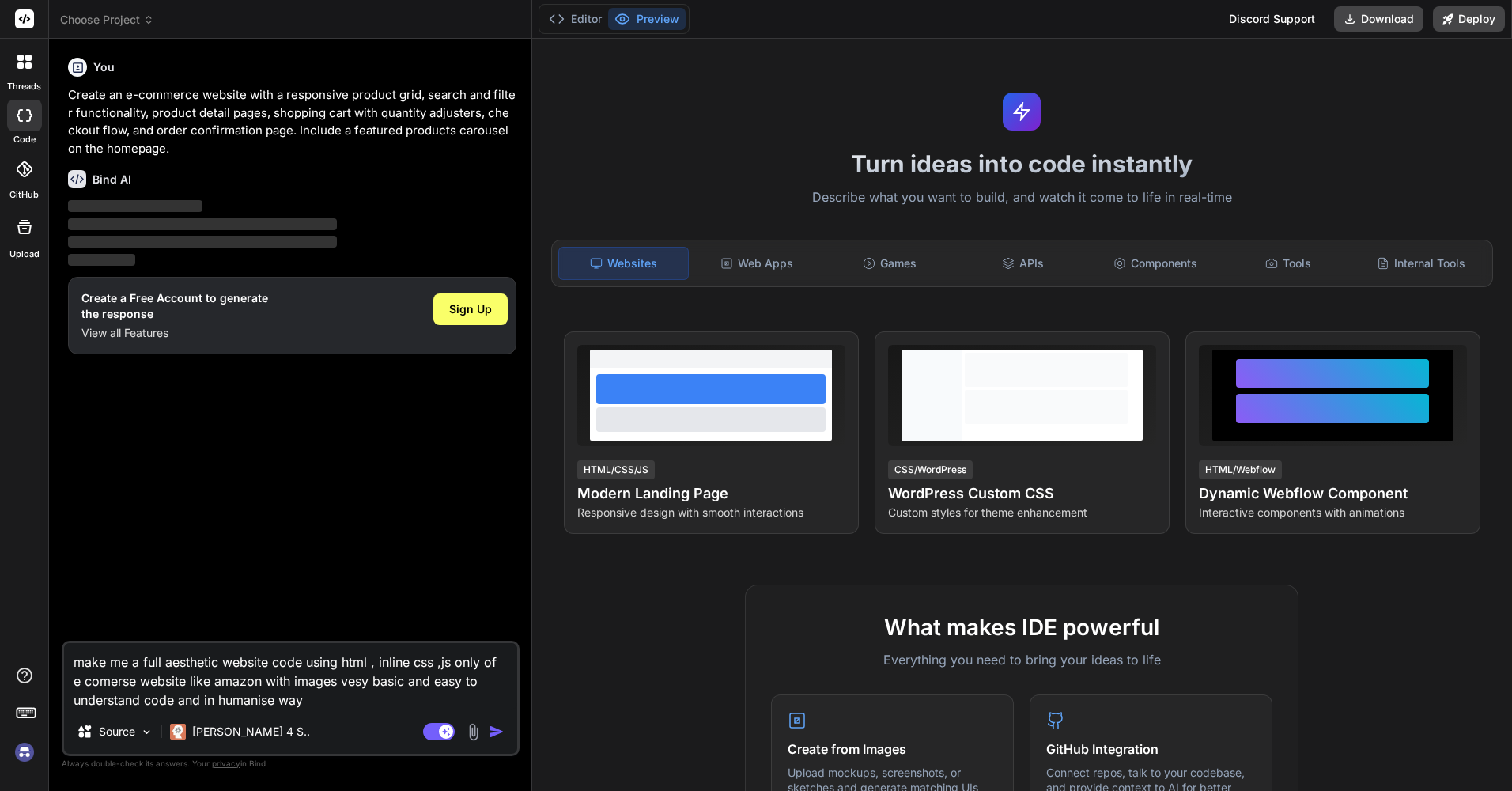
type textarea "x"
type textarea "make me a full aesthetic website code using html , inline css ,js only of e com…"
type textarea "x"
type textarea "make me a full aesthetic website code using html , inline css ,js only of e com…"
type textarea "x"
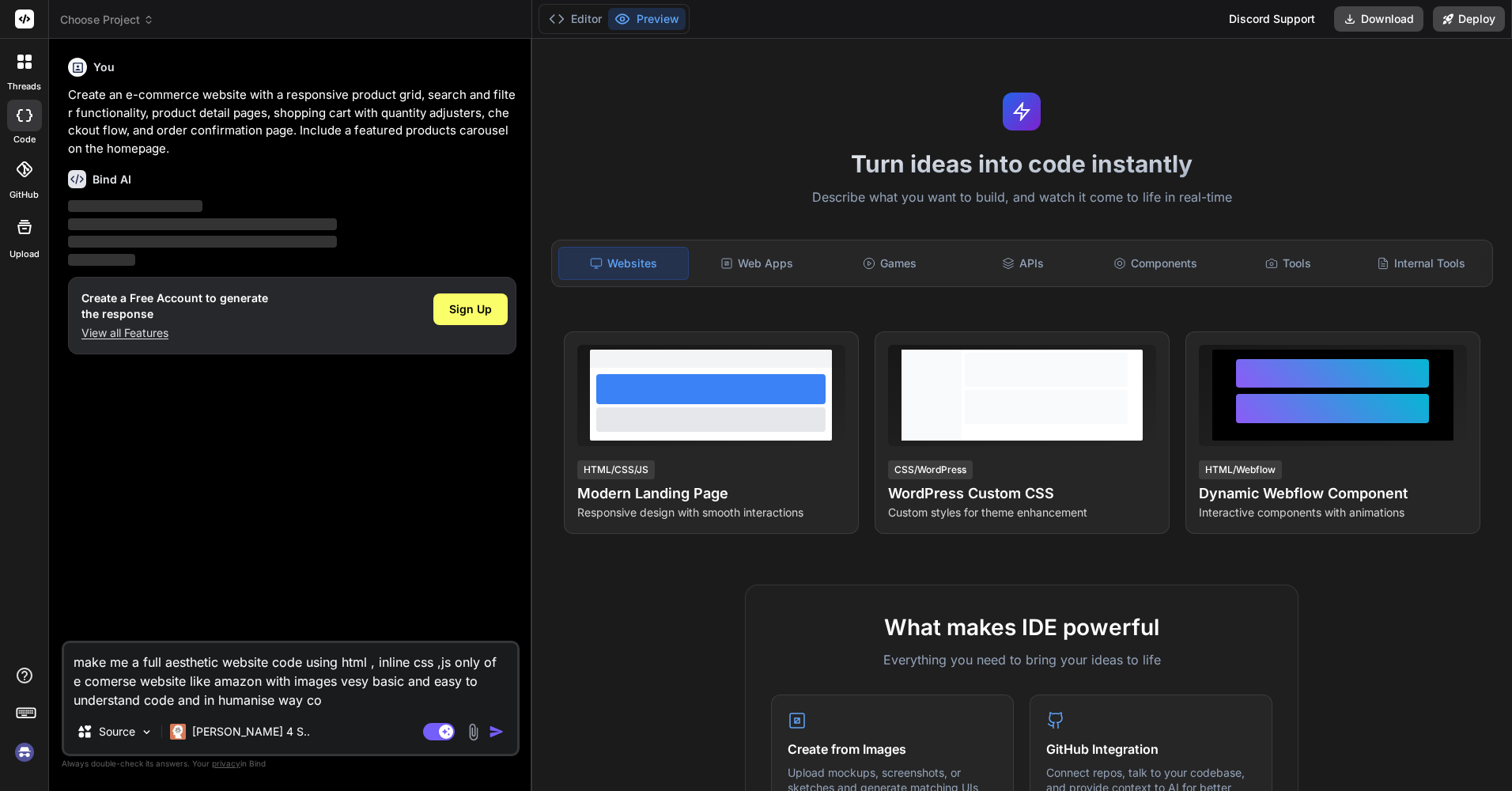
type textarea "make me a full aesthetic website code using html , inline css ,js only of e com…"
type textarea "x"
type textarea "make me a full aesthetic website code using html , inline css ,js only of e com…"
type textarea "x"
type textarea "make me a full aesthetic website code using html , inline css ,js only of e com…"
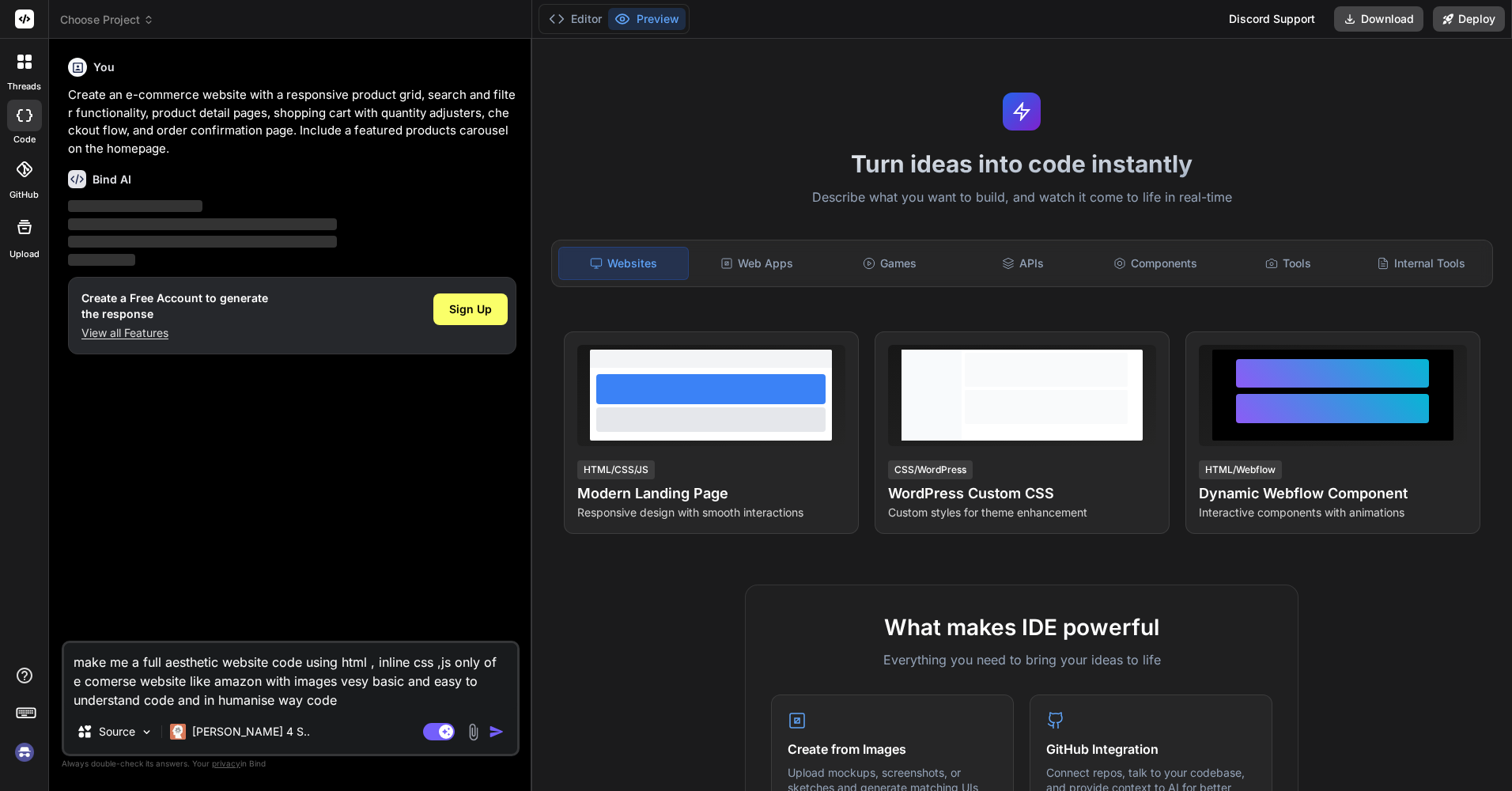
type textarea "x"
type textarea "make me a full aesthetic website code using html , inline css ,js only of e com…"
type textarea "x"
type textarea "make me a full aesthetic website code using html , inline css ,js only of e com…"
type textarea "x"
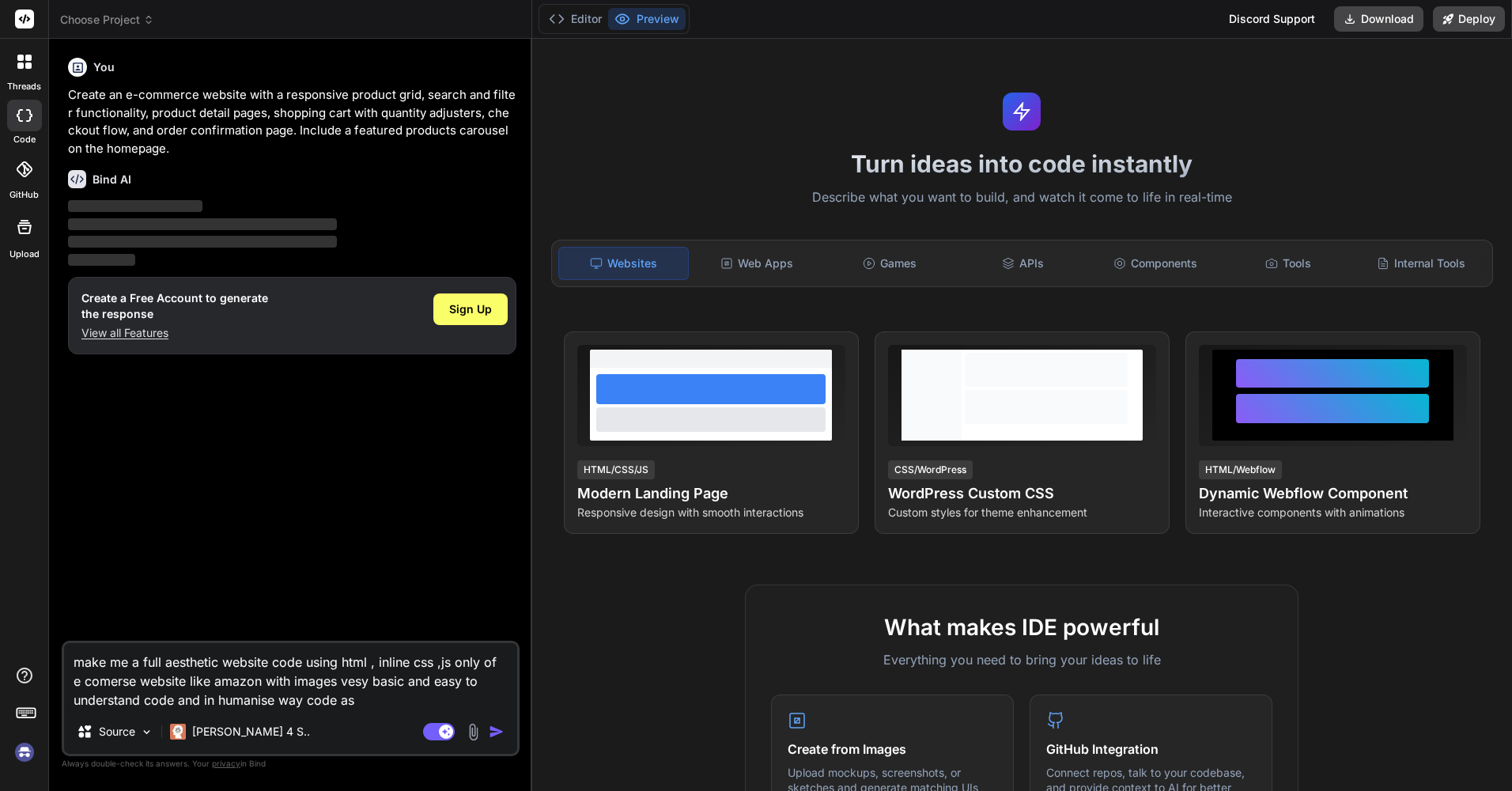
type textarea "make me a full aesthetic website code using html , inline css ,js only of e com…"
type textarea "x"
type textarea "make me a full aesthetic website code using html , inline css ,js only of e com…"
type textarea "x"
type textarea "make me a full aesthetic website code using html , inline css ,js only of e com…"
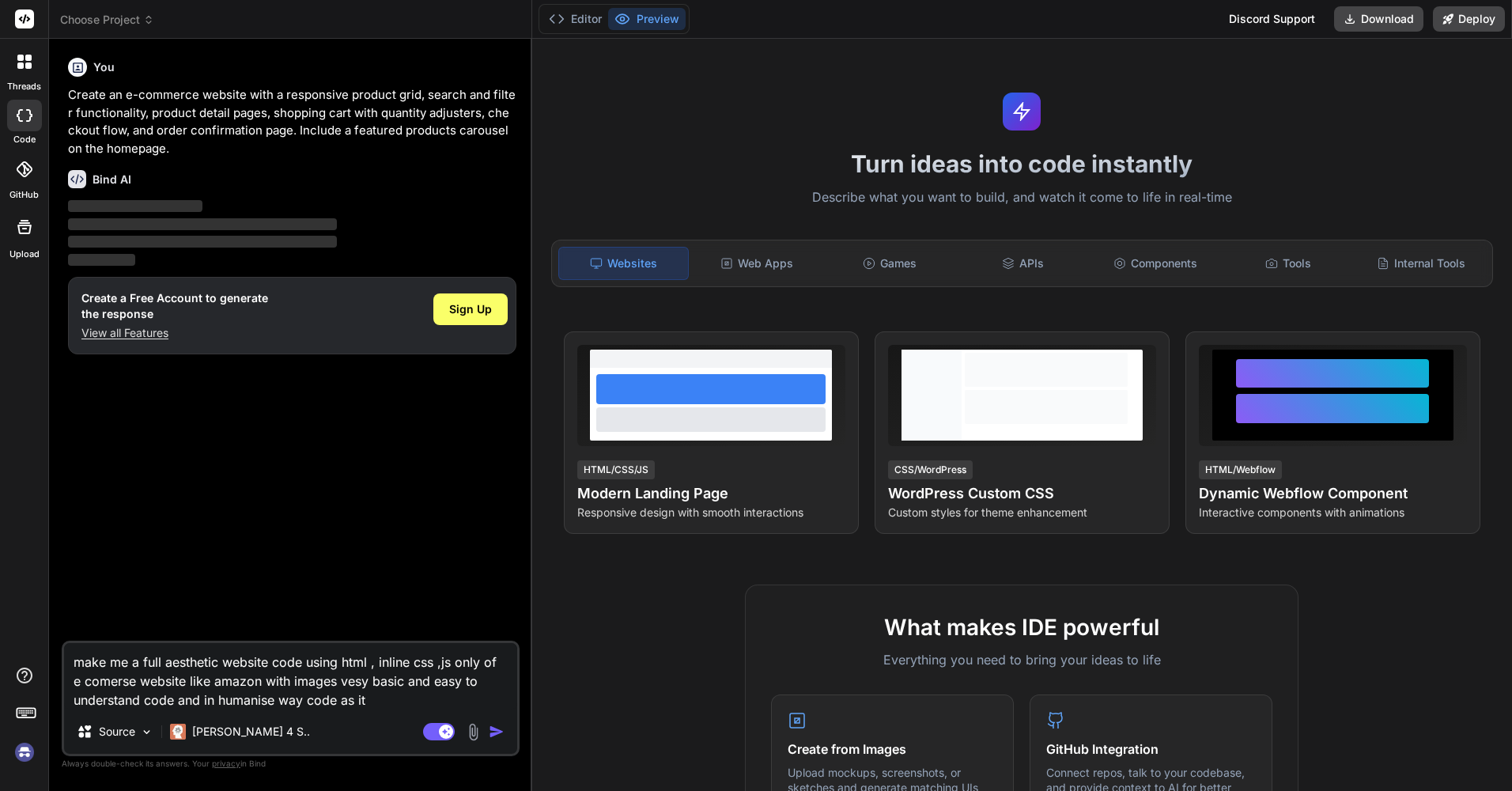
type textarea "x"
type textarea "make me a full aesthetic website code using html , inline css ,js only of e com…"
type textarea "x"
type textarea "make me a full aesthetic website code using html , inline css ,js only of e com…"
type textarea "x"
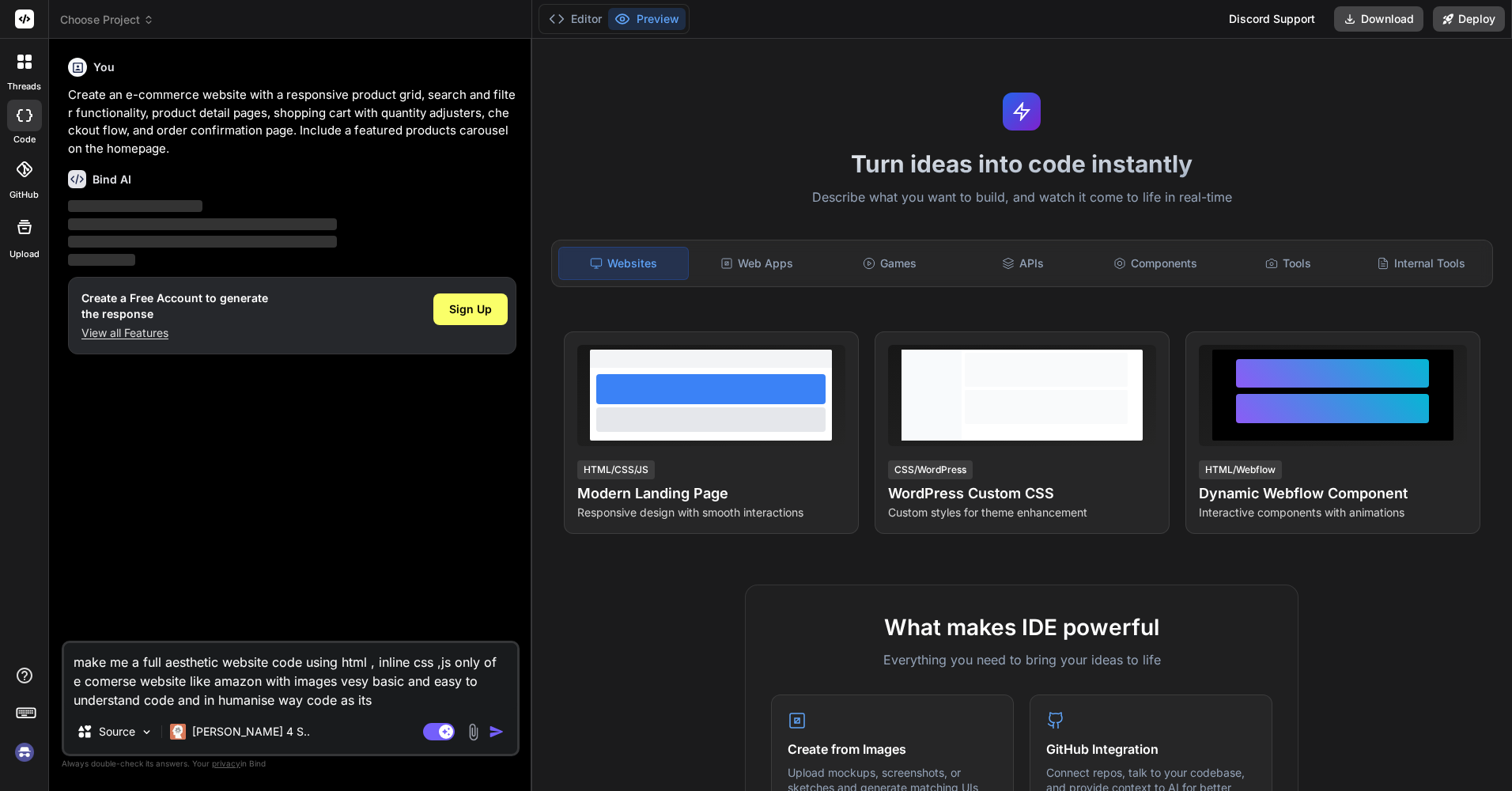
type textarea "make me a full aesthetic website code using html , inline css ,js only of e com…"
type textarea "x"
type textarea "make me a full aesthetic website code using html , inline css ,js only of e com…"
type textarea "x"
type textarea "make me a full aesthetic website code using html , inline css ,js only of e com…"
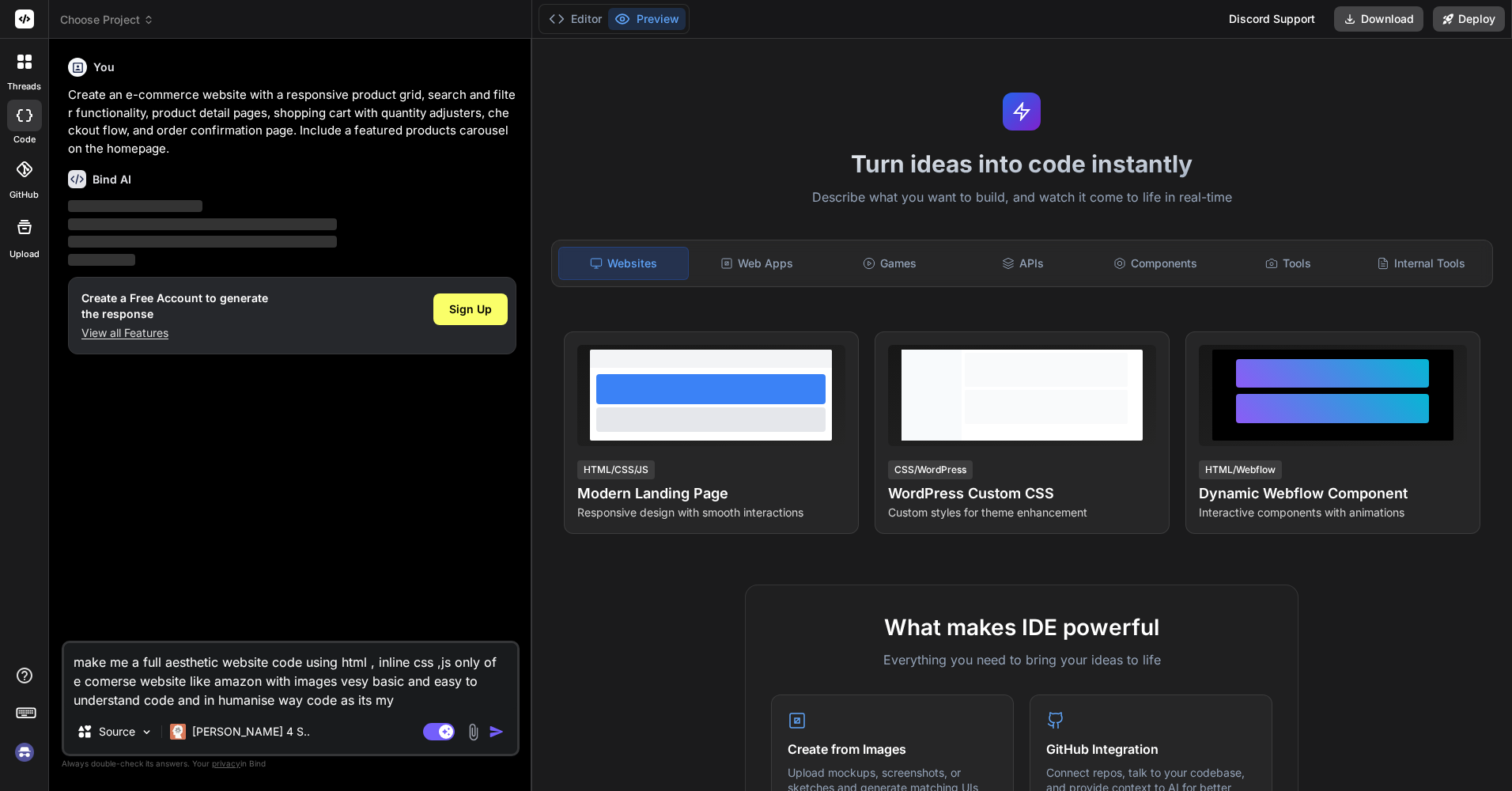
type textarea "x"
type textarea "make me a full aesthetic website code using html , inline css ,js only of e com…"
type textarea "x"
type textarea "make me a full aesthetic website code using html , inline css ,js only of e com…"
type textarea "x"
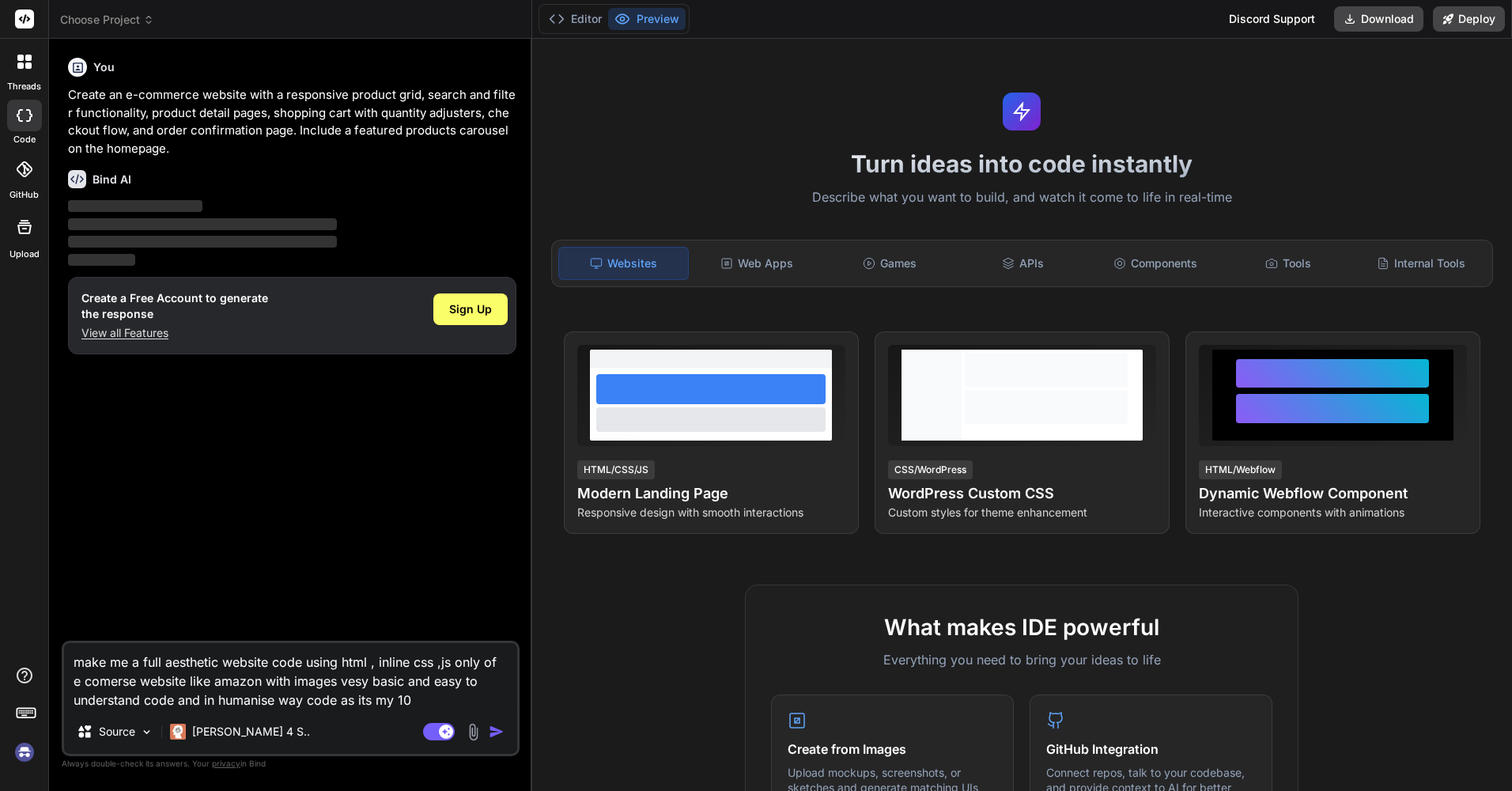
type textarea "make me a full aesthetic website code using html , inline css ,js only of e com…"
type textarea "x"
type textarea "make me a full aesthetic website code using html , inline css ,js only of e com…"
type textarea "x"
type textarea "make me a full aesthetic website code using html , inline css ,js only of e com…"
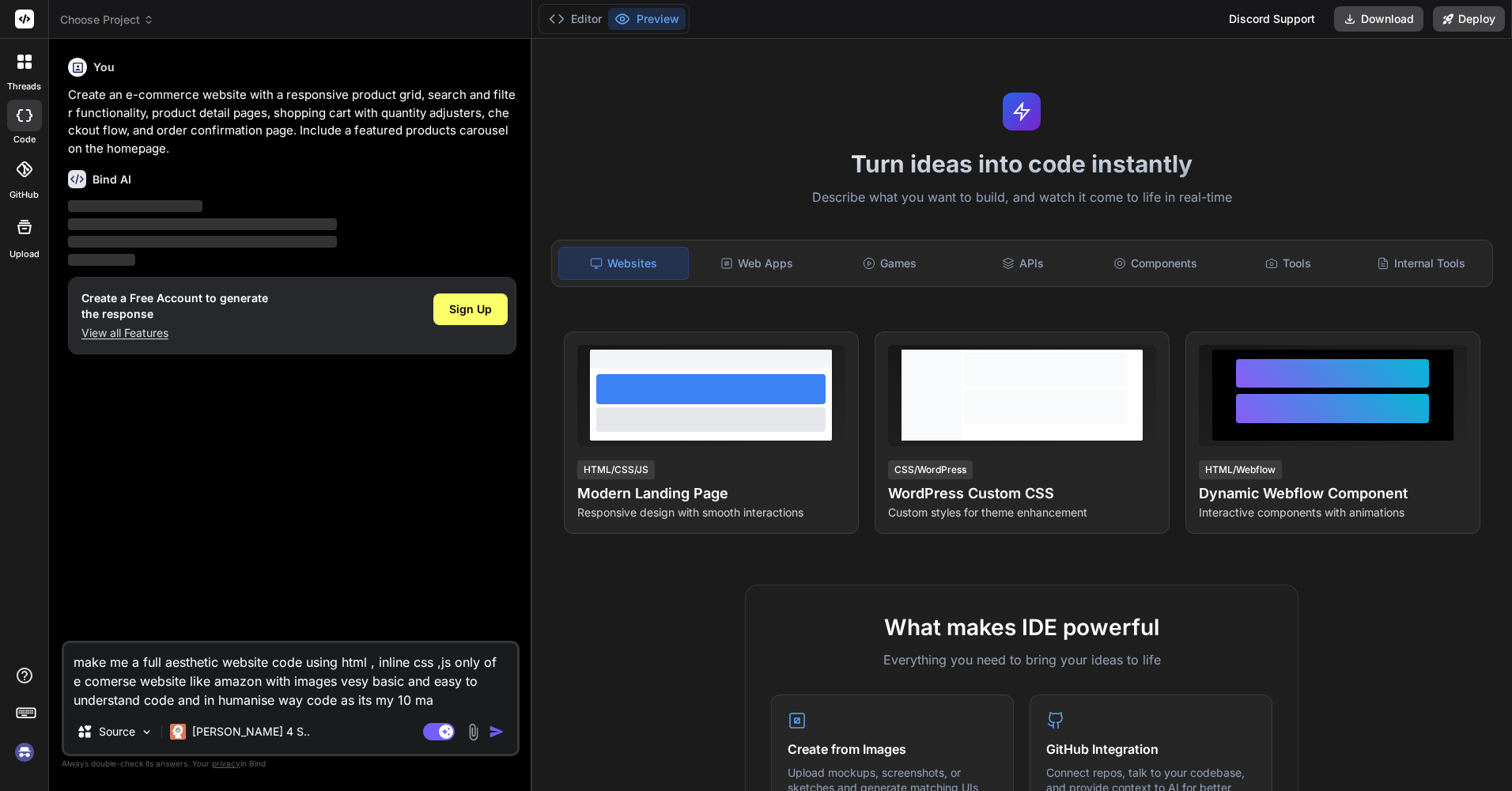
type textarea "x"
type textarea "make me a full aesthetic website code using html , inline css ,js only of e com…"
type textarea "x"
type textarea "make me a full aesthetic website code using html , inline css ,js only of e com…"
type textarea "x"
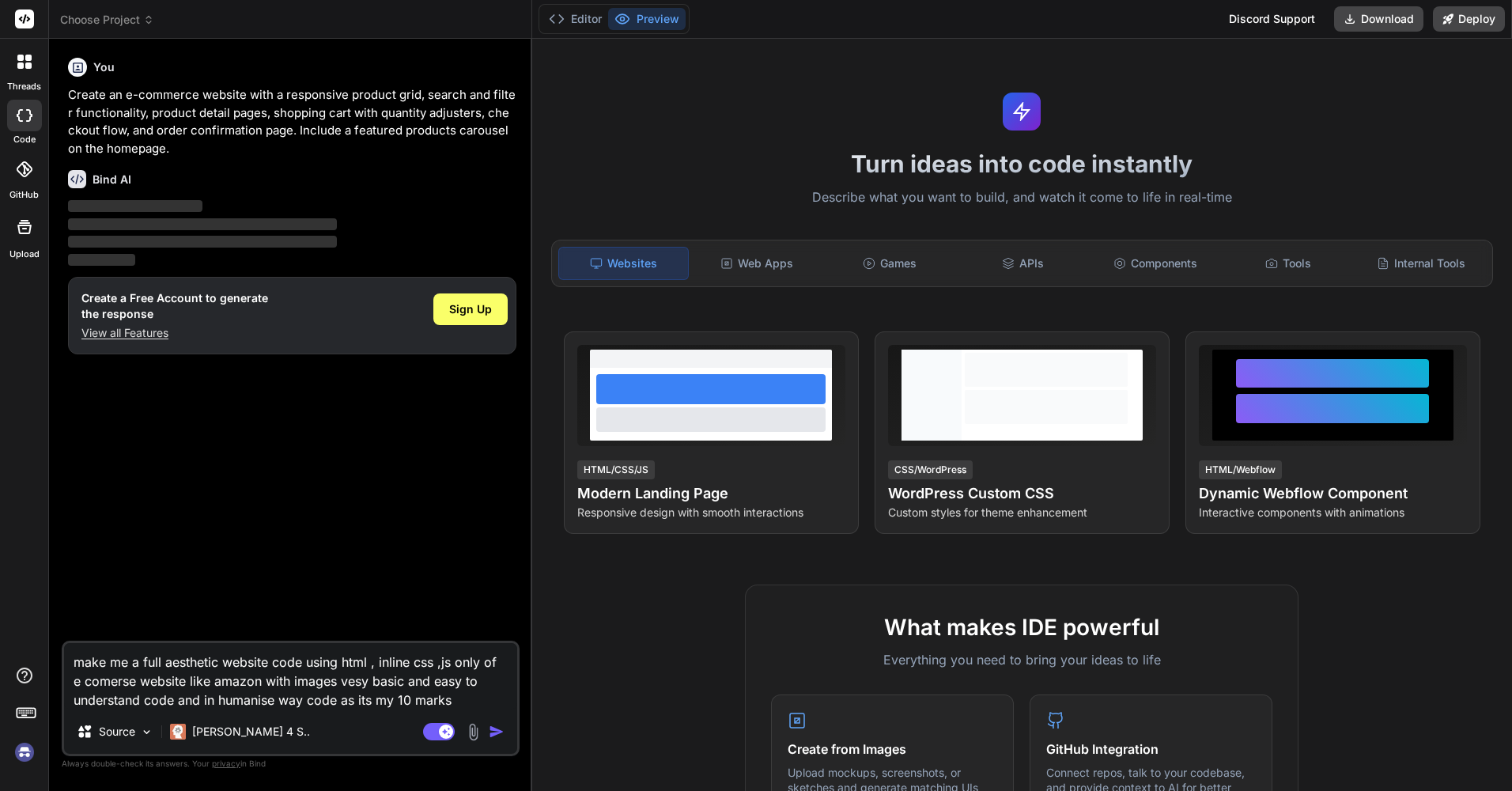
type textarea "make me a full aesthetic website code using html , inline css ,js only of e com…"
type textarea "x"
type textarea "make me a full aesthetic website code using html , inline css ,js only of e com…"
type textarea "x"
type textarea "make me a full aesthetic website code using html , inline css ,js only of e com…"
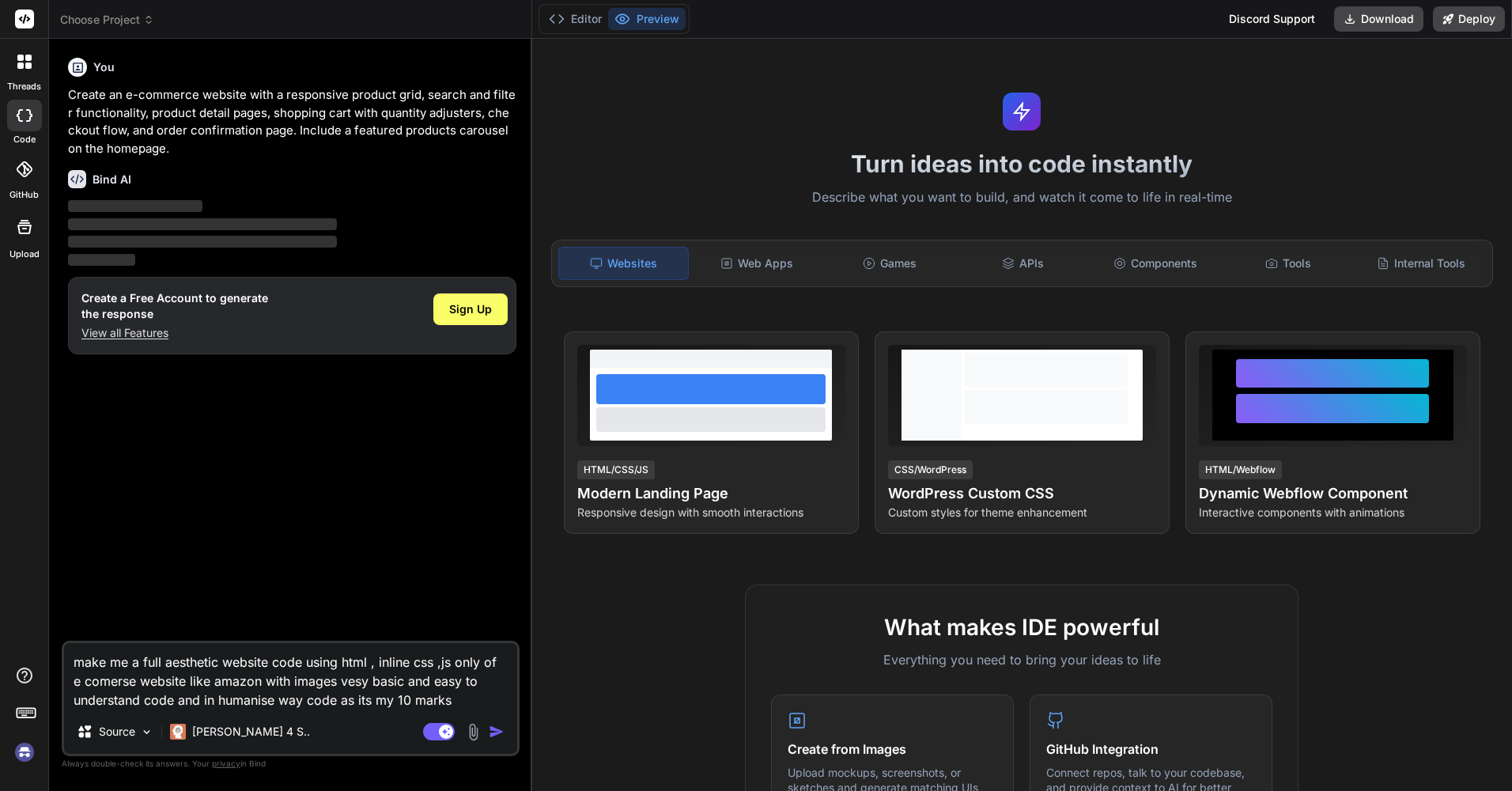
type textarea "x"
type textarea "make me a full aesthetic website code using html , inline css ,js only of e com…"
type textarea "x"
type textarea "make me a full aesthetic website code using html , inline css ,js only of e com…"
type textarea "x"
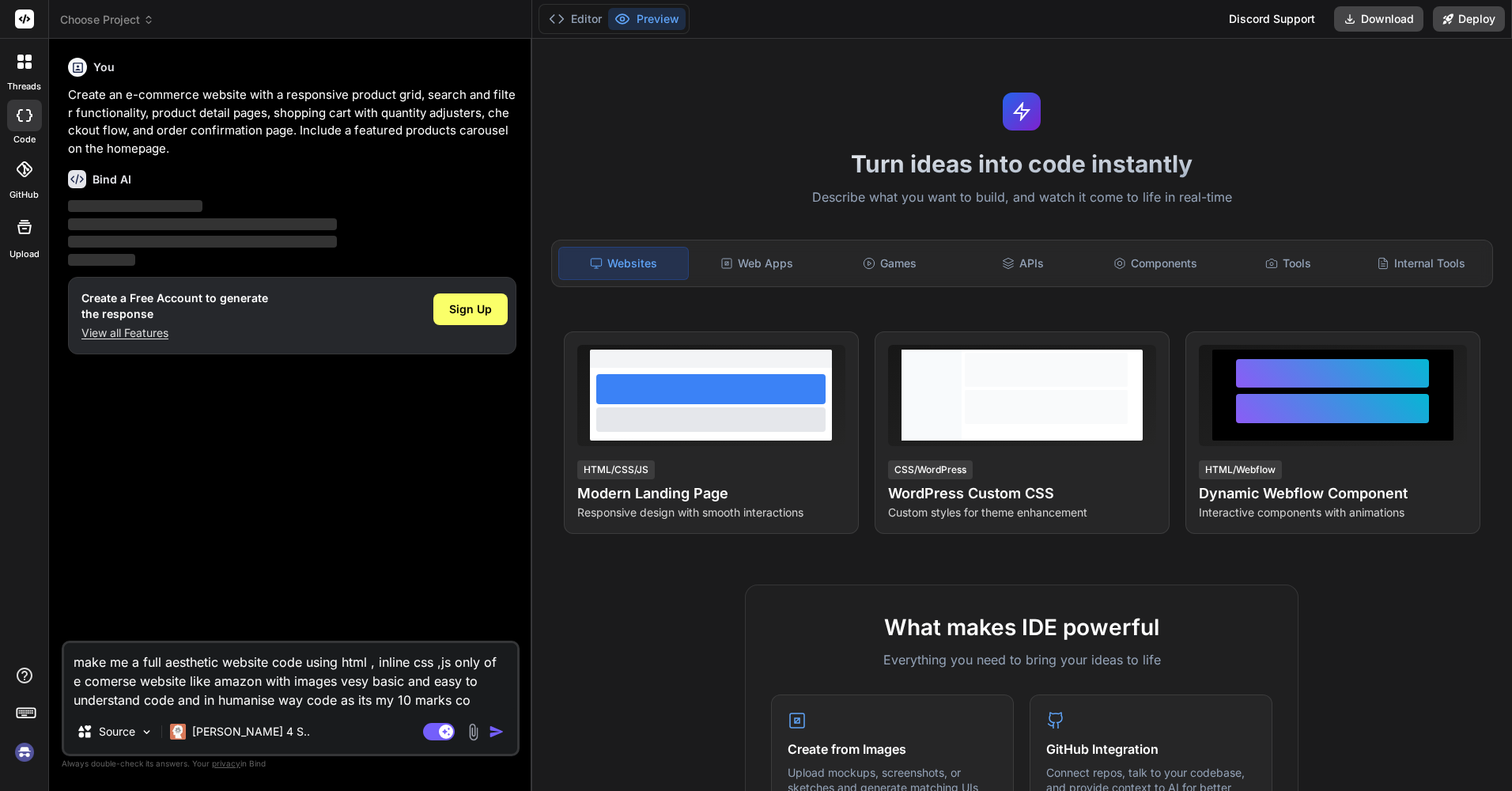
type textarea "make me a full aesthetic website code using html , inline css ,js only of e com…"
type textarea "x"
type textarea "make me a full aesthetic website code using html , inline css ,js only of e com…"
type textarea "x"
type textarea "make me a full aesthetic website code using html , inline css ,js only of e com…"
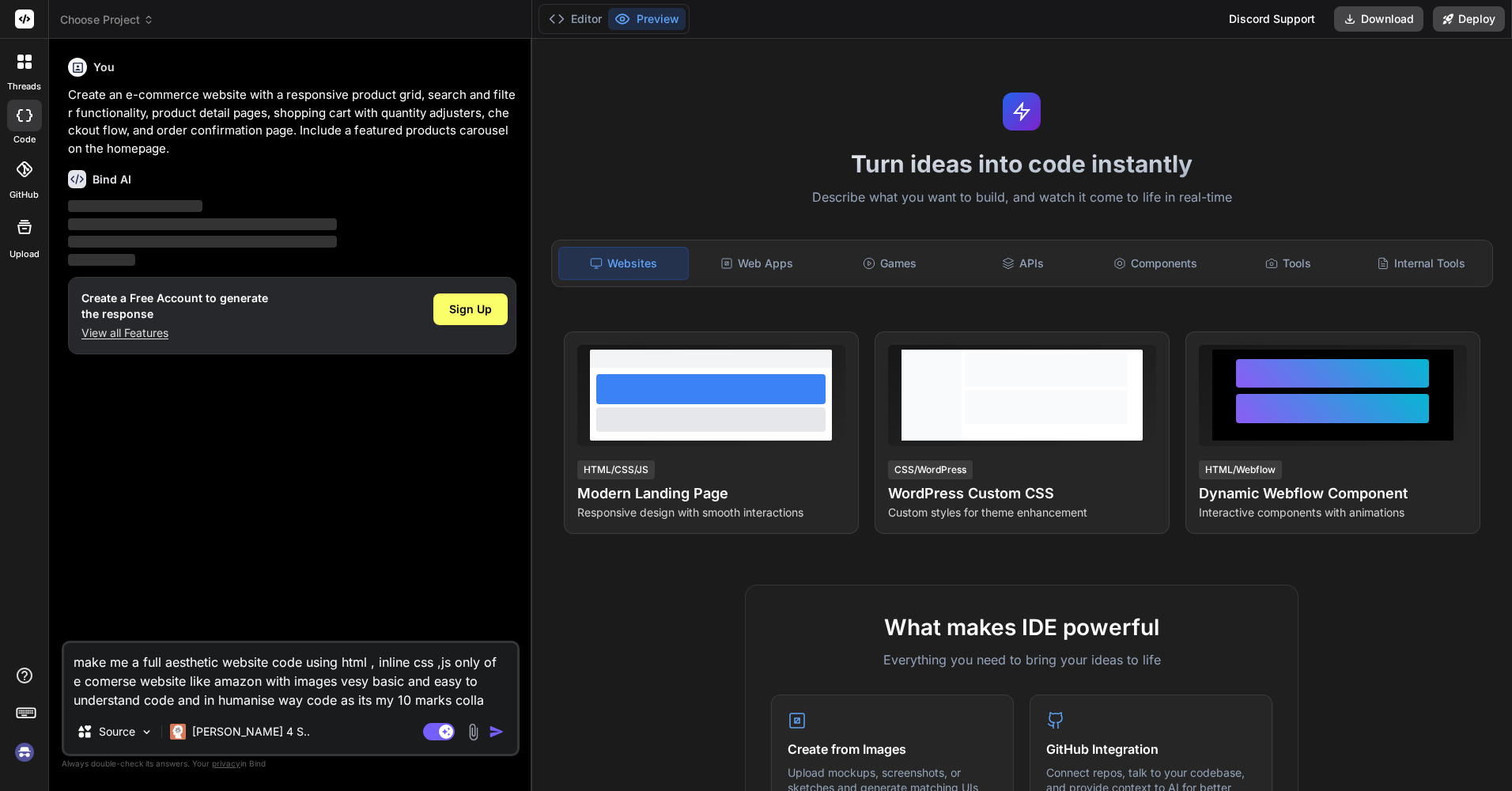
type textarea "x"
type textarea "make me a full aesthetic website code using html , inline css ,js only of e com…"
type textarea "x"
type textarea "make me a full aesthetic website code using html , inline css ,js only of e com…"
type textarea "x"
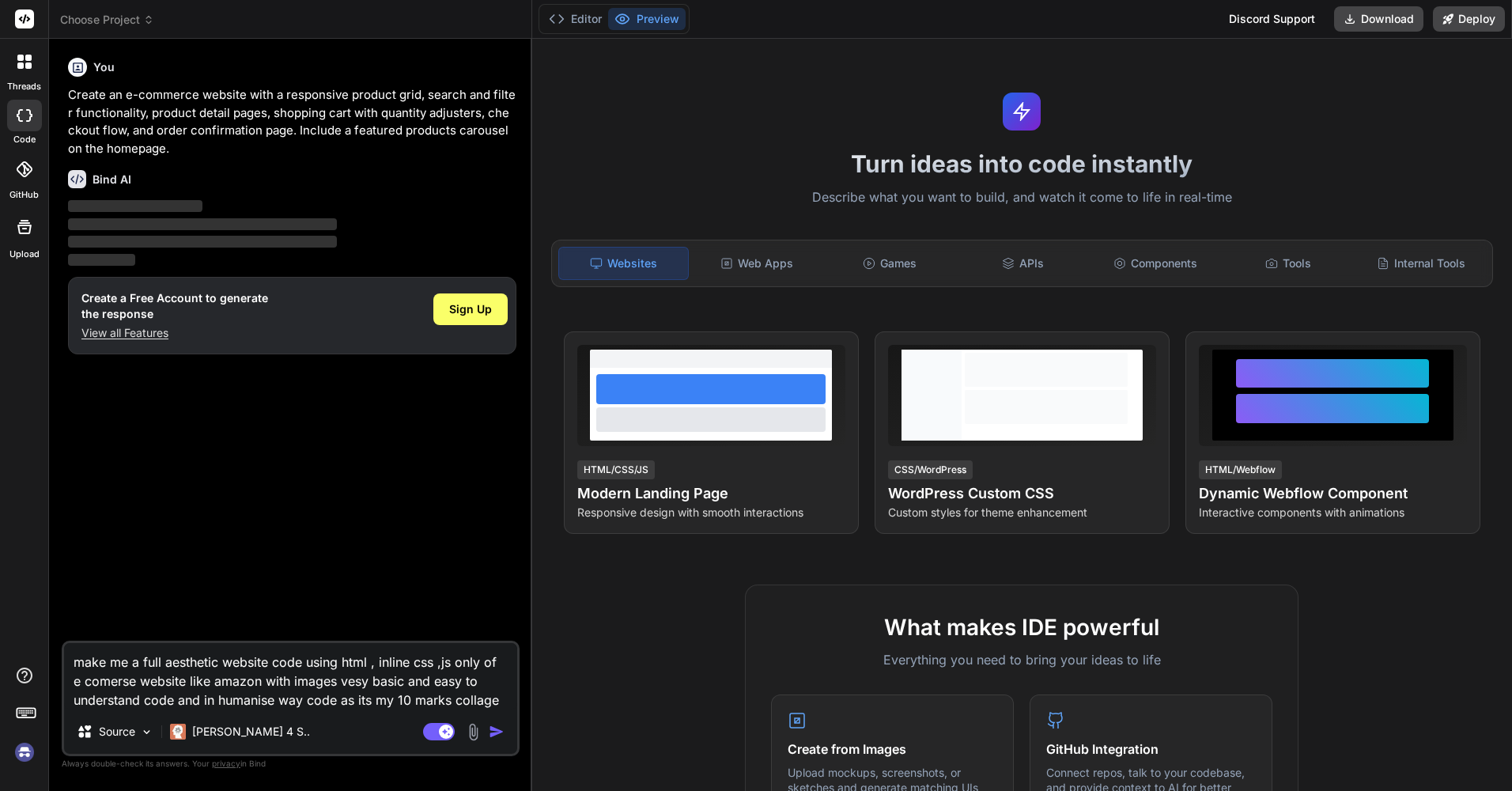
type textarea "make me a full aesthetic website code using html , inline css ,js only of e com…"
type textarea "x"
type textarea "make me a full aesthetic website code using html , inline css ,js only of e com…"
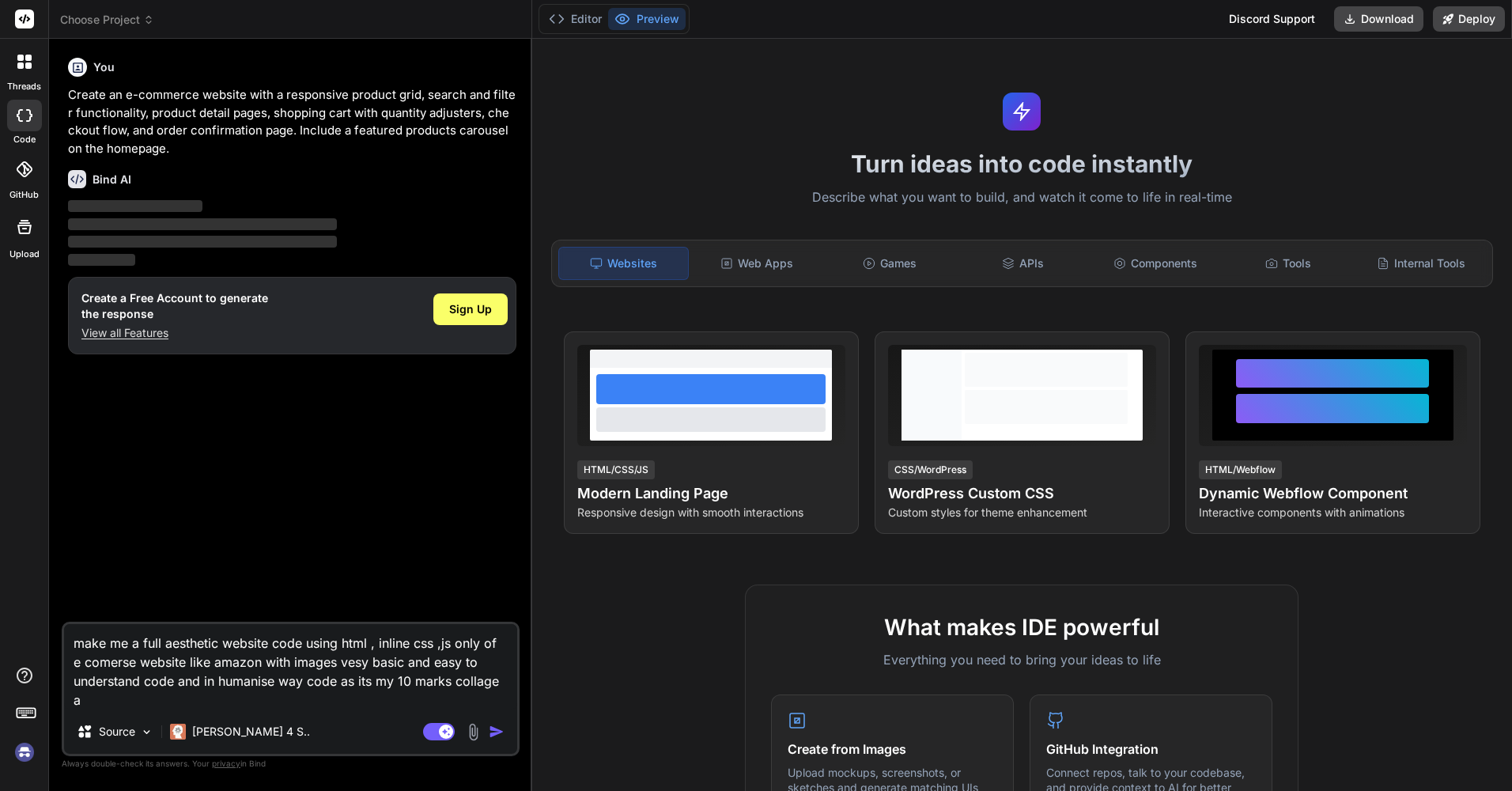
type textarea "x"
type textarea "make me a full aesthetic website code using html , inline css ,js only of e com…"
type textarea "x"
type textarea "make me a full aesthetic website code using html , inline css ,js only of e com…"
type textarea "x"
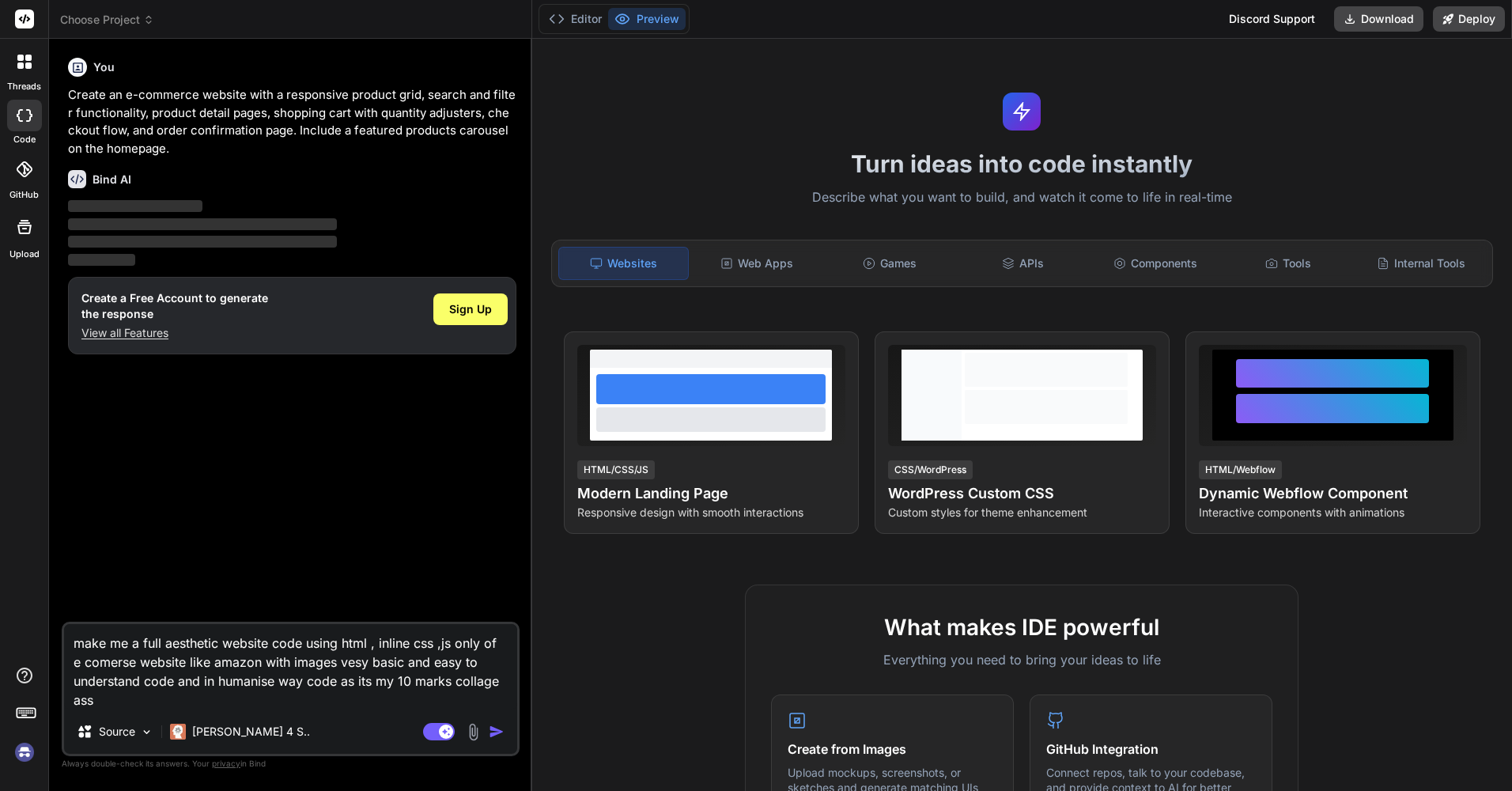
type textarea "make me a full aesthetic website code using html , inline css ,js only of e com…"
type textarea "x"
type textarea "make me a full aesthetic website code using html , inline css ,js only of e com…"
type textarea "x"
type textarea "make me a full aesthetic website code using html , inline css ,js only of e com…"
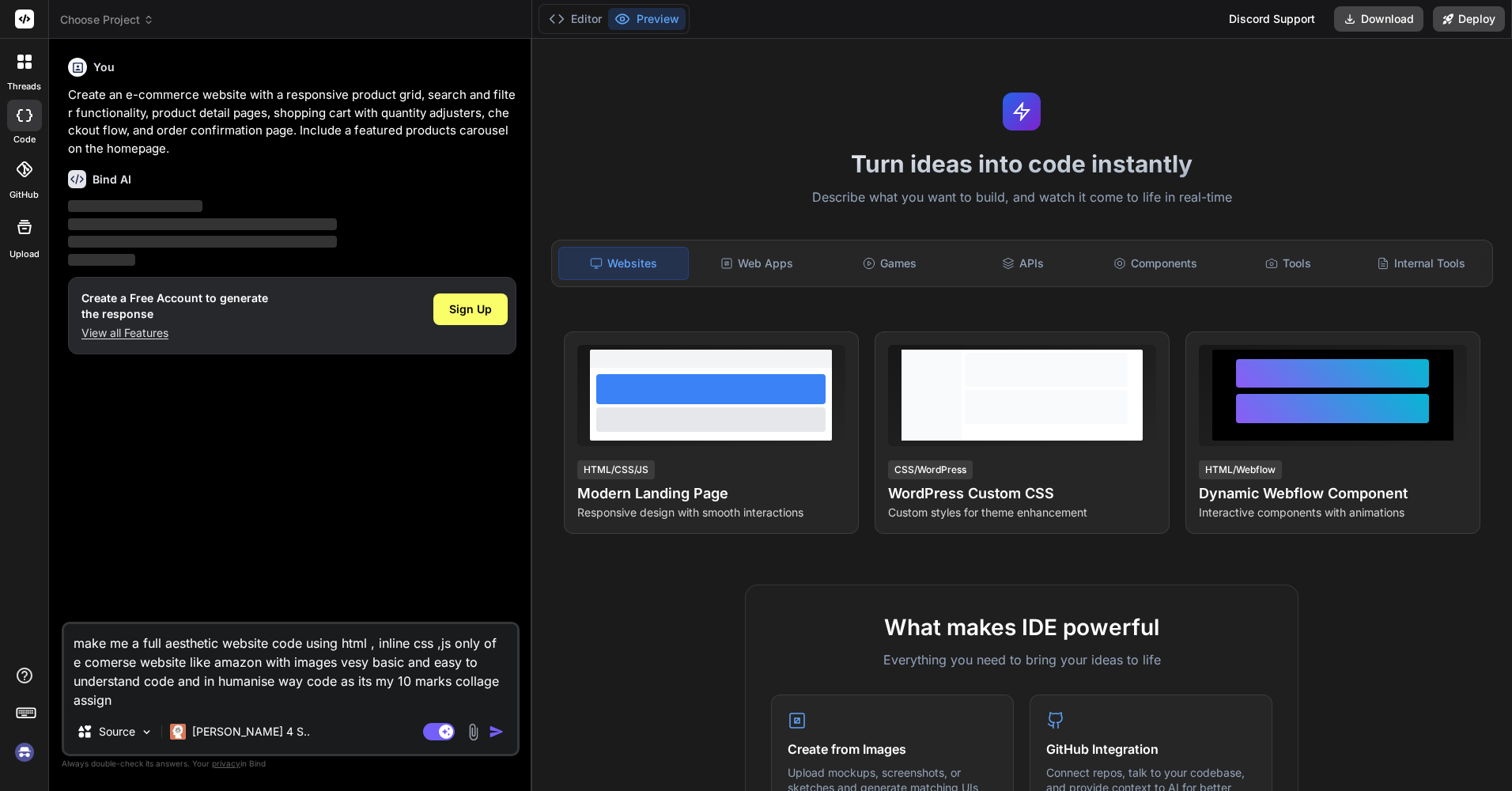
type textarea "x"
type textarea "make me a full aesthetic website code using html , inline css ,js only of e com…"
type textarea "x"
type textarea "make me a full aesthetic website code using html , inline css ,js only of e com…"
type textarea "x"
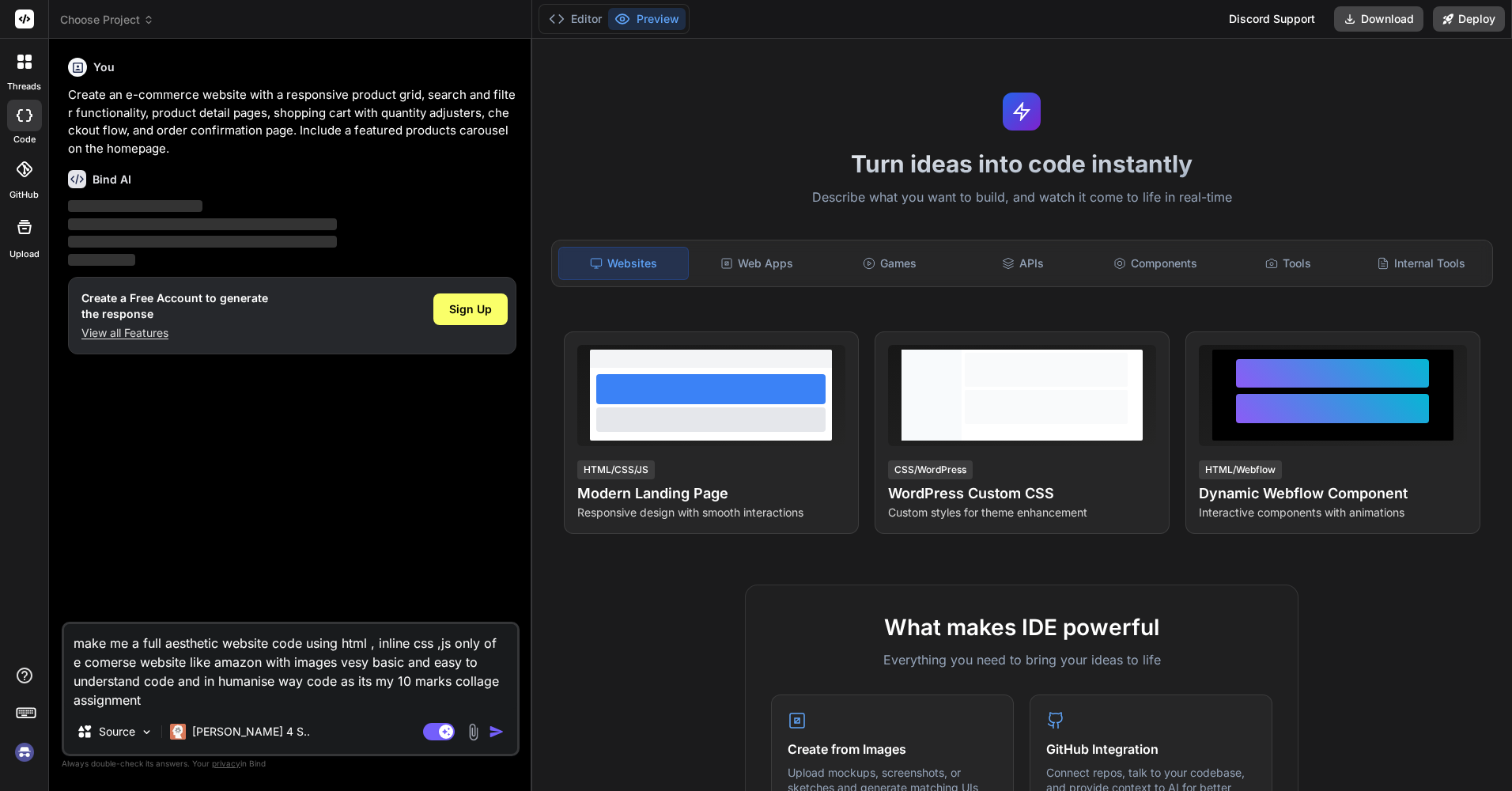
type textarea "make me a full aesthetic website code using html , inline css ,js only of e com…"
click at [501, 735] on img "button" at bounding box center [496, 731] width 16 height 16
drag, startPoint x: 186, startPoint y: 703, endPoint x: 31, endPoint y: 645, distance: 165.5
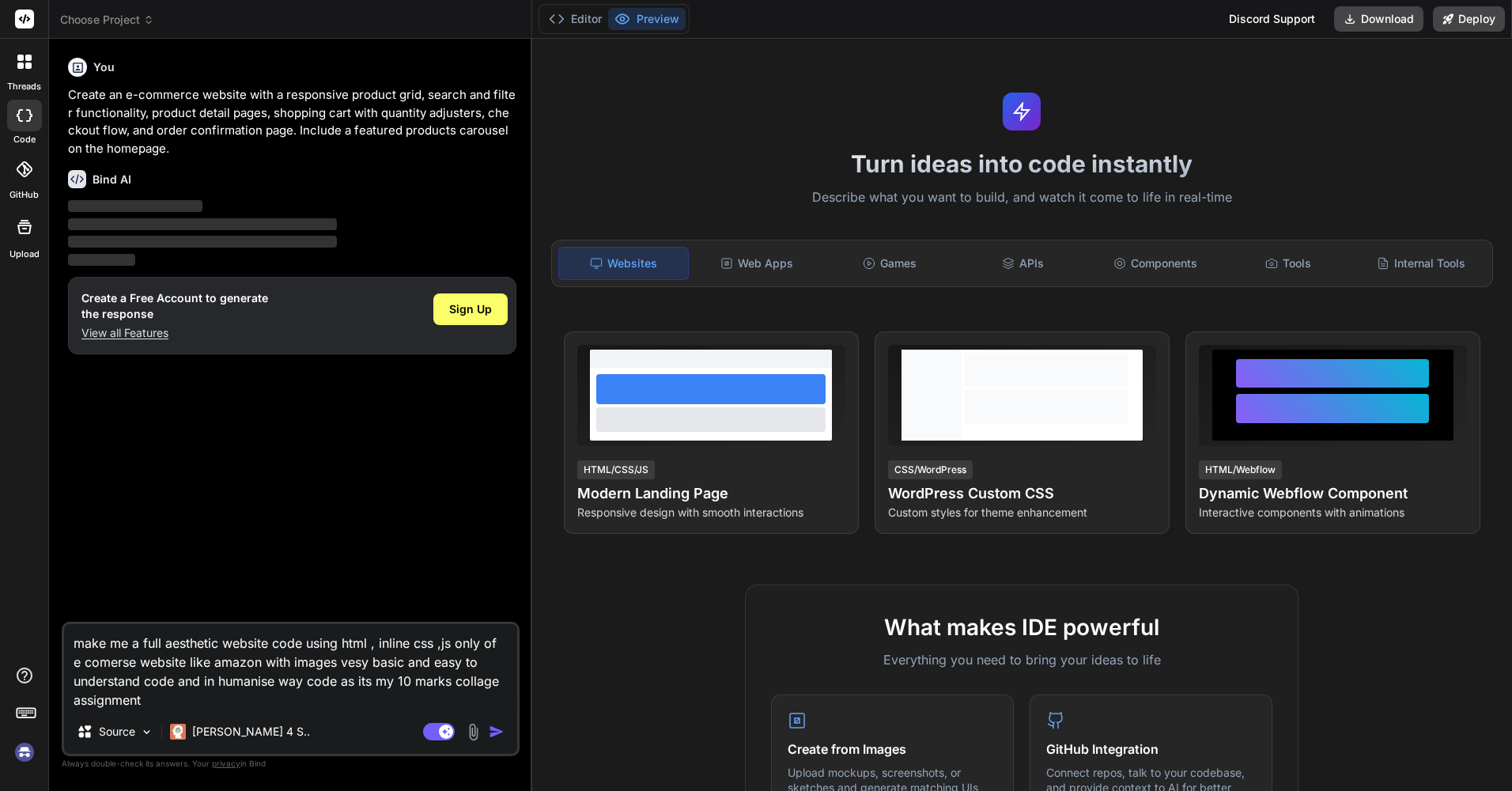
click at [31, 645] on div "threads code GitHub Upload Choose Project Created with Pixso. Bind AI Web Searc…" at bounding box center [756, 396] width 1512 height 791
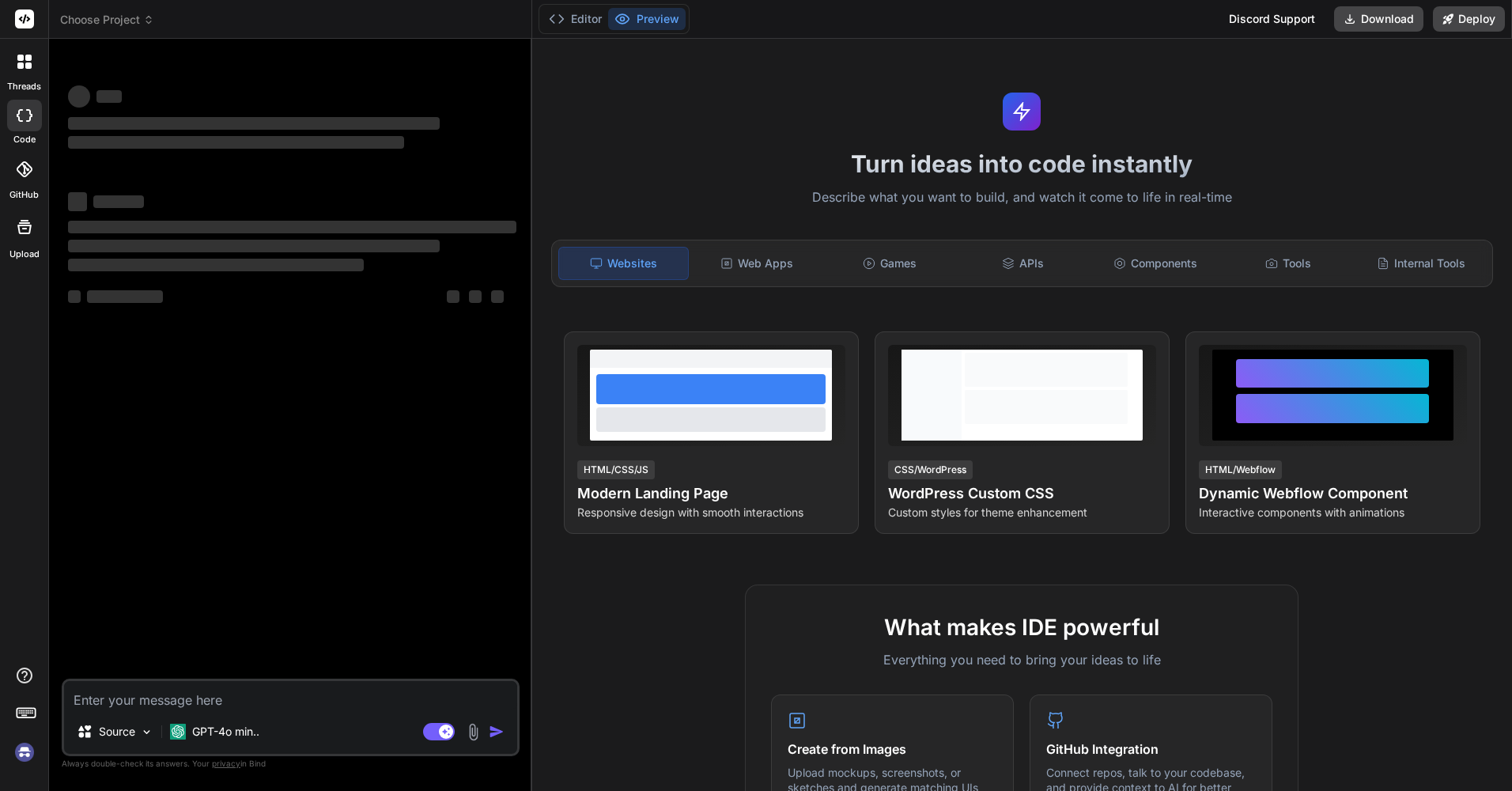
type textarea "x"
click at [133, 692] on textarea at bounding box center [291, 694] width 453 height 28
type textarea "make me a full aesthetic website code using html , inline css ,js only of e com…"
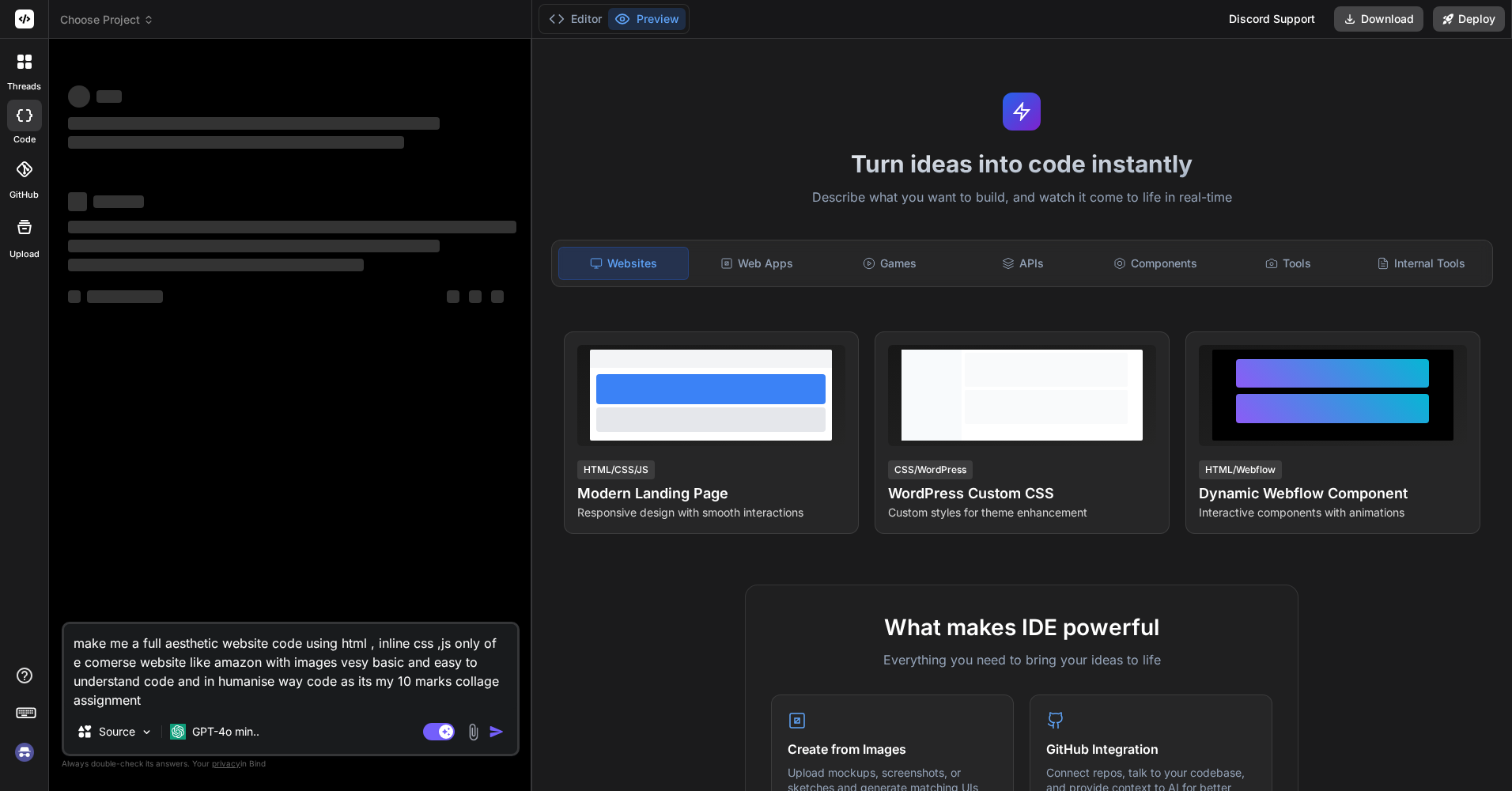
type textarea "x"
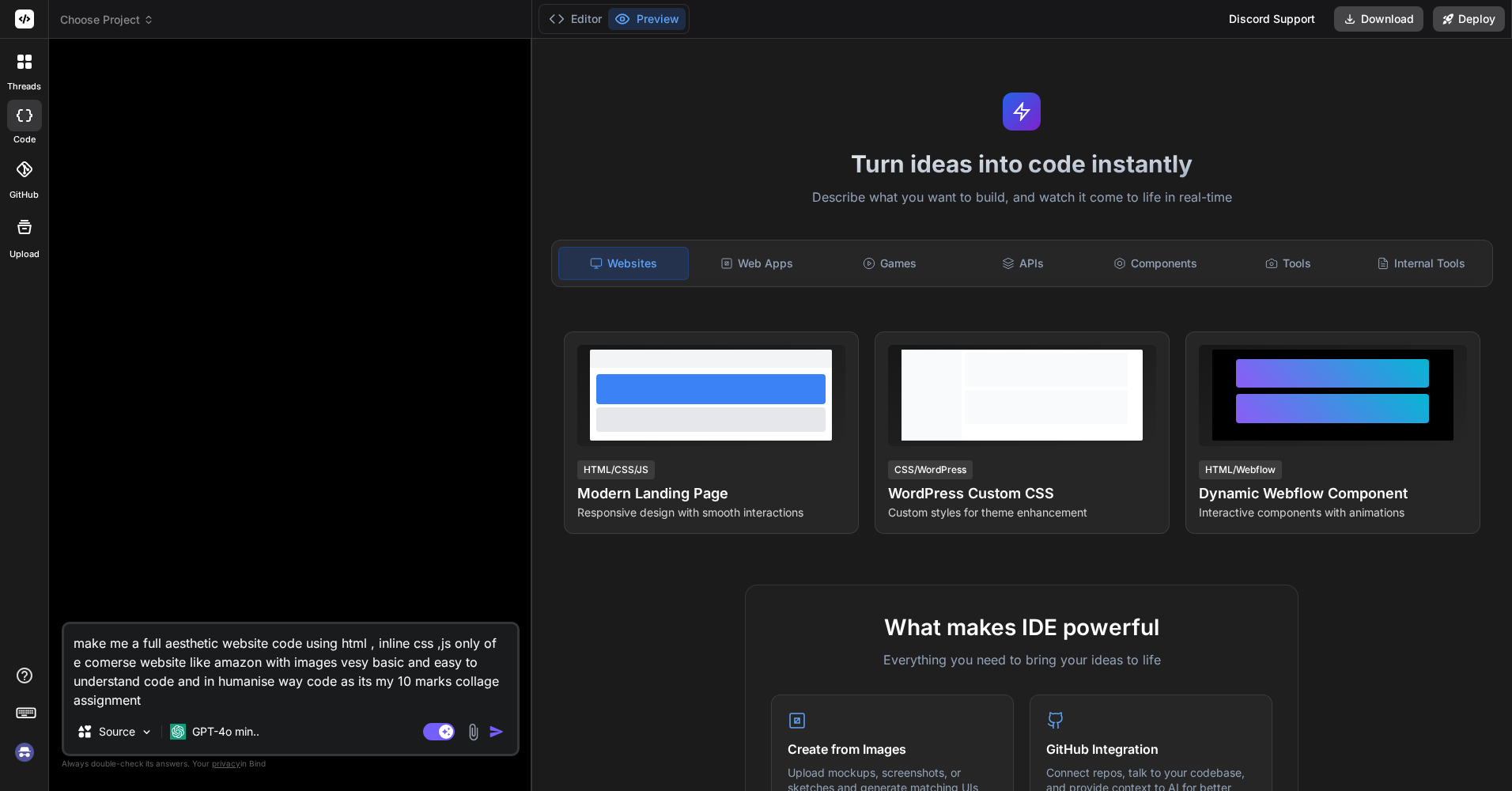
type textarea "make me a full aesthetic website code using html , inline css ,js only of e com…"
click at [495, 730] on img "button" at bounding box center [496, 731] width 16 height 16
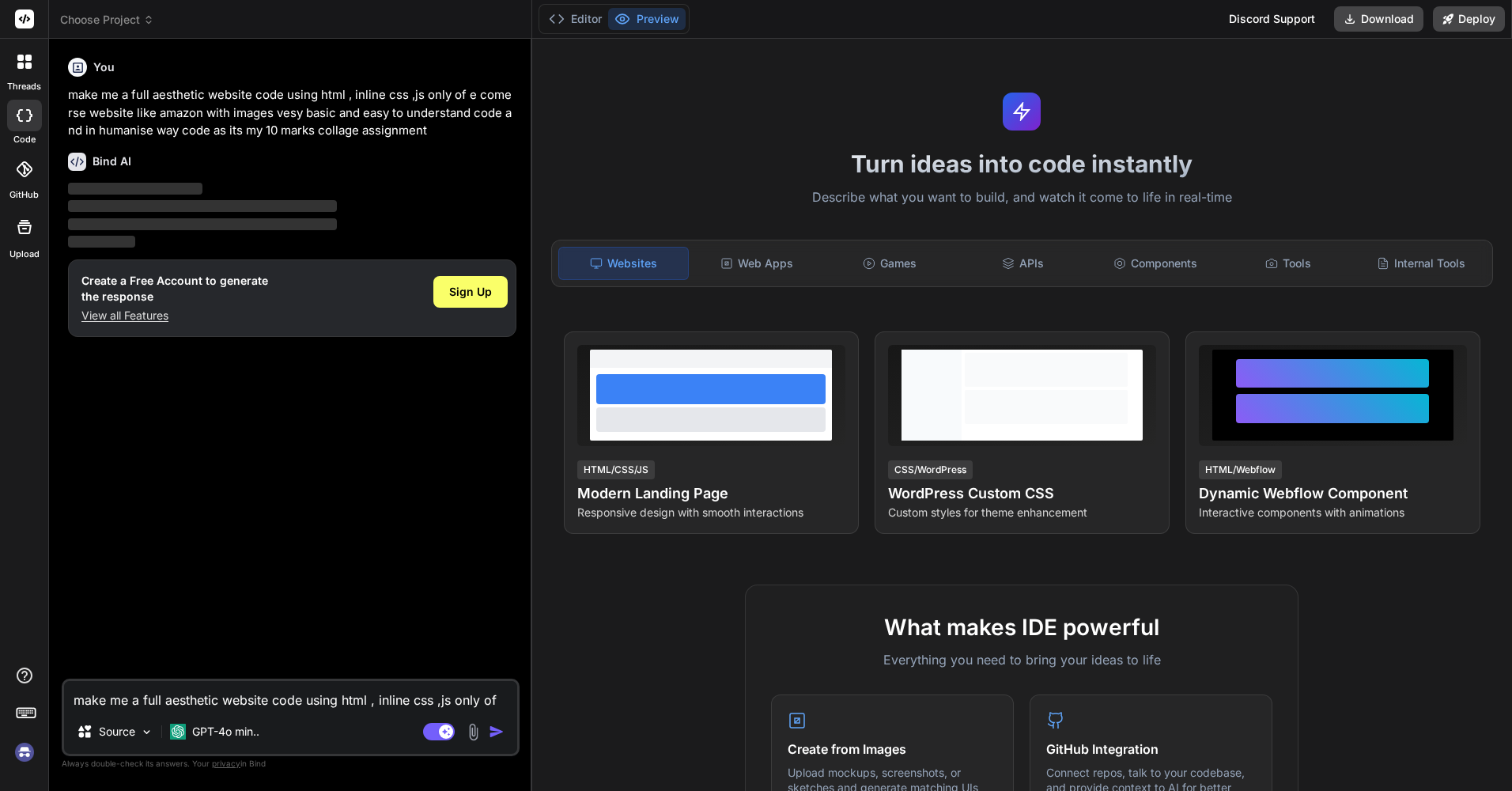
click at [26, 109] on icon at bounding box center [24, 115] width 16 height 13
drag, startPoint x: 164, startPoint y: 192, endPoint x: 250, endPoint y: 230, distance: 94.0
click at [166, 193] on span "‌" at bounding box center [136, 188] width 135 height 12
click at [472, 286] on span "Sign Up" at bounding box center [471, 292] width 43 height 16
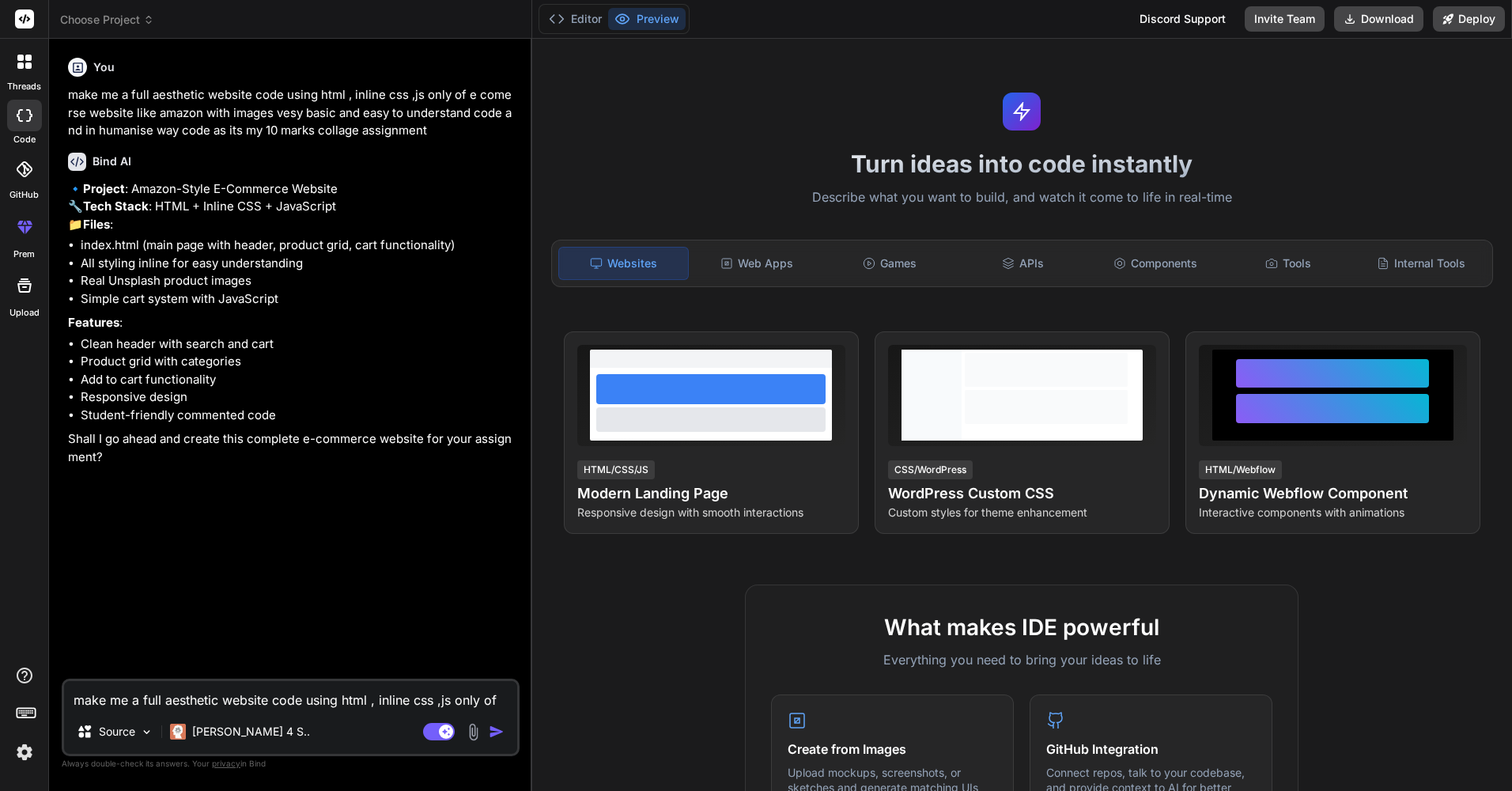
type textarea "x"
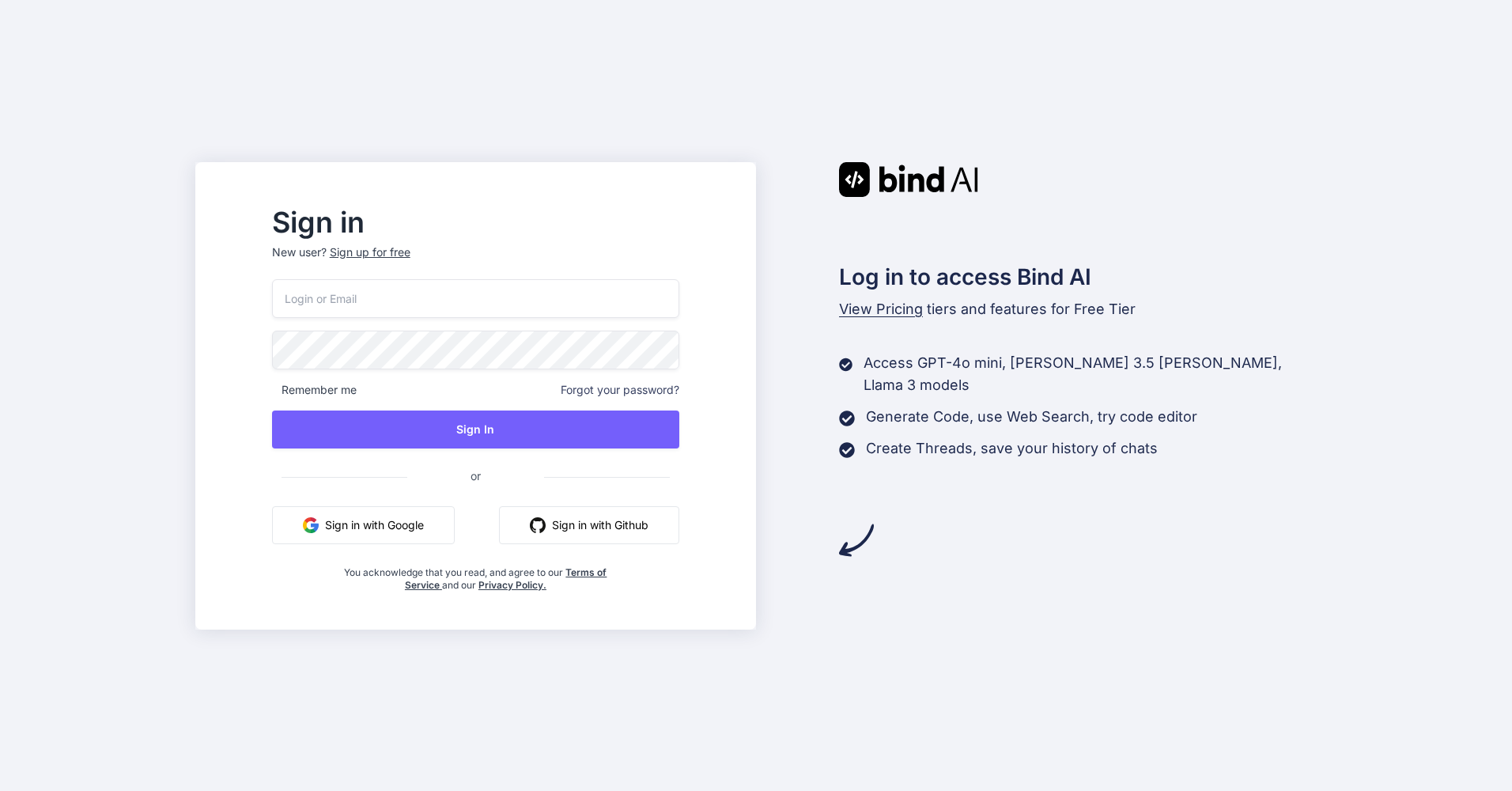
click at [424, 526] on button "Sign in with Google" at bounding box center [363, 524] width 183 height 38
click at [423, 526] on button "Sign in with Google" at bounding box center [363, 524] width 183 height 38
